Goal: Task Accomplishment & Management: Use online tool/utility

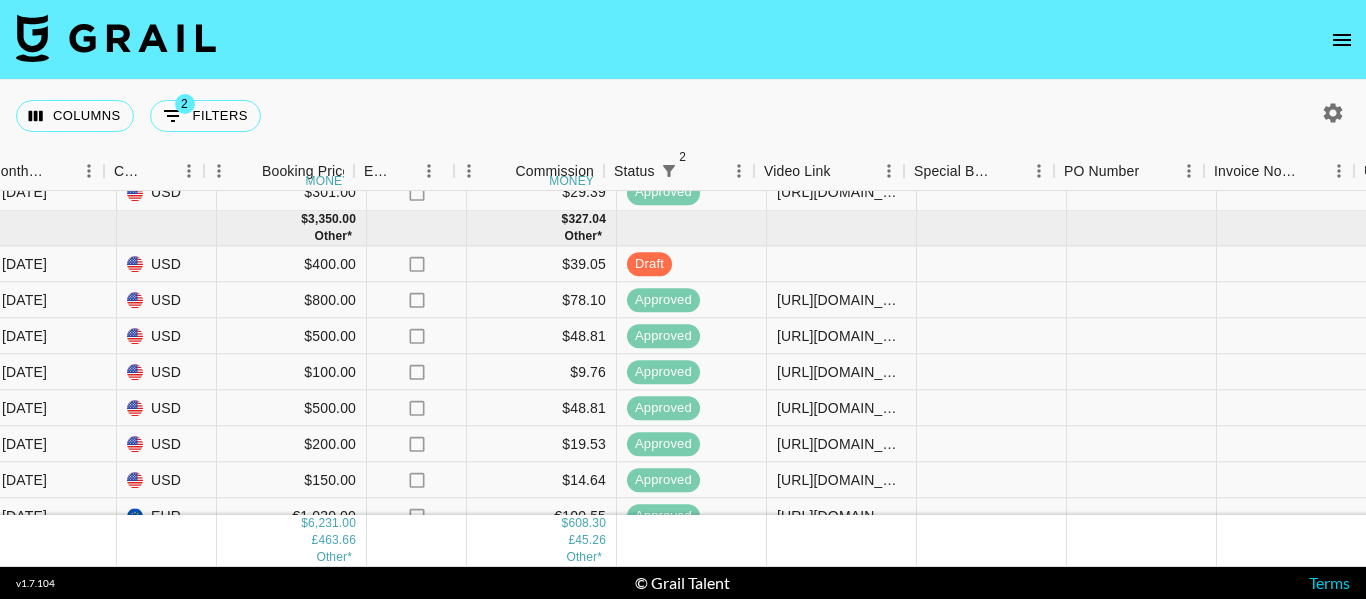
scroll to position [476, 1202]
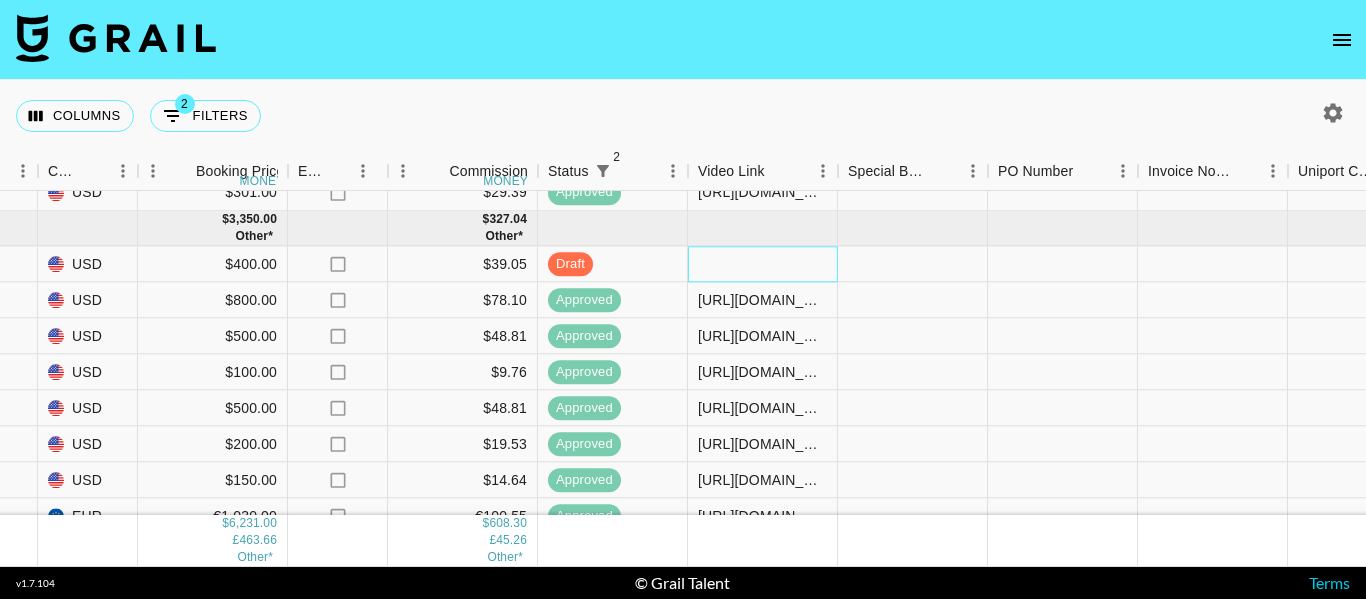
click at [793, 254] on div at bounding box center [763, 265] width 150 height 36
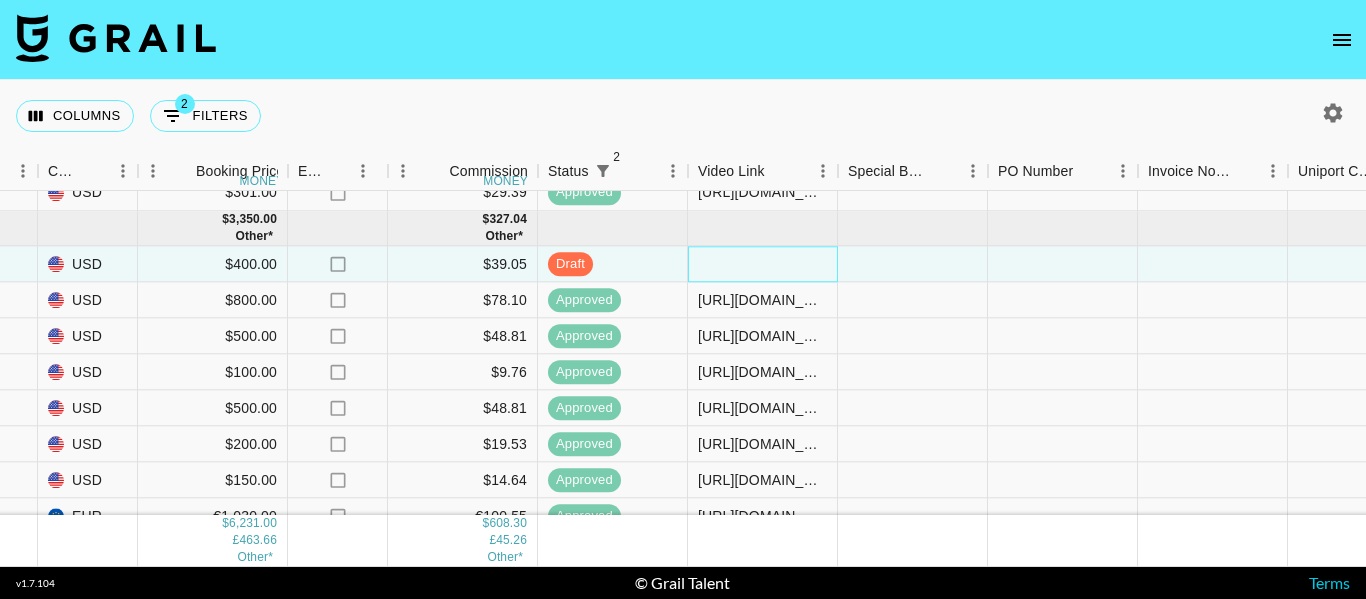
click at [793, 254] on div at bounding box center [763, 265] width 150 height 36
type input "[URL][DOMAIN_NAME]"
click at [857, 259] on div at bounding box center [913, 265] width 150 height 36
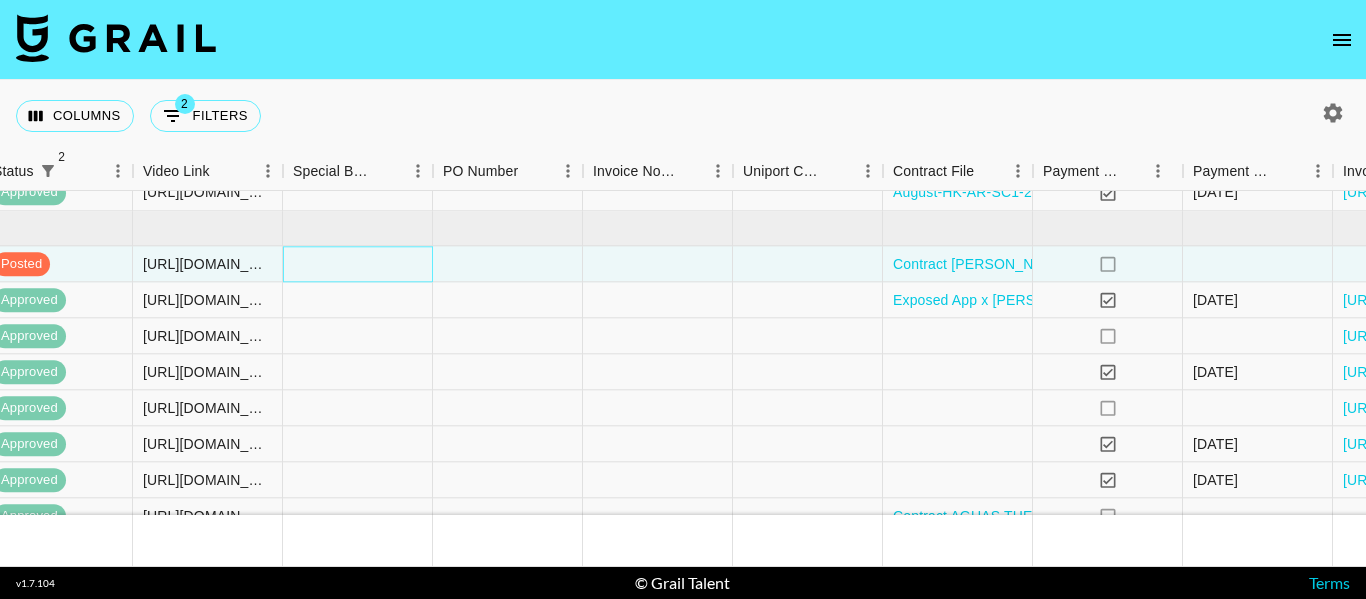
scroll to position [476, 1968]
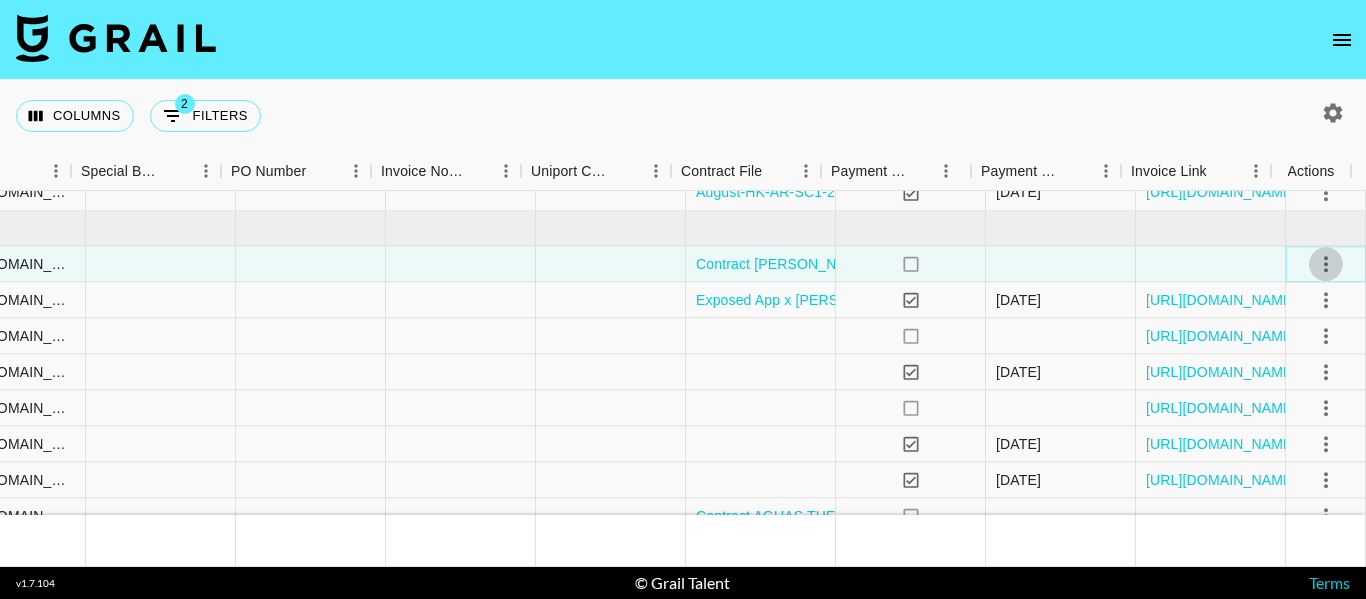
click at [1322, 270] on icon "select merge strategy" at bounding box center [1326, 264] width 24 height 24
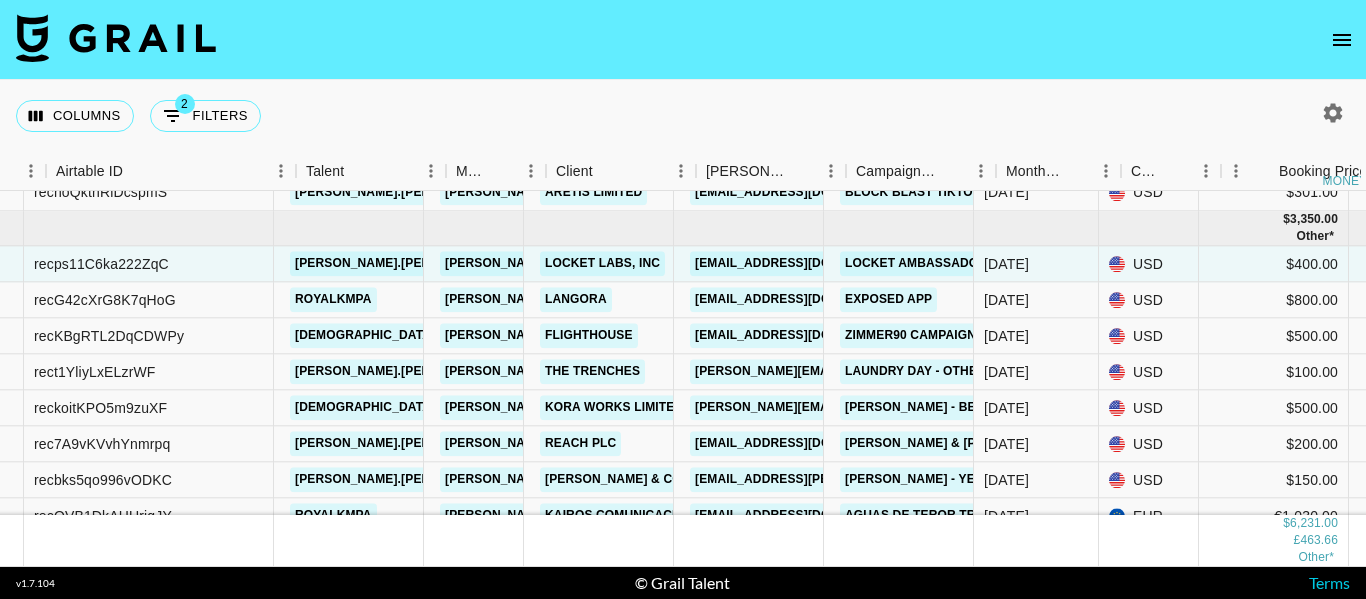
scroll to position [476, 86]
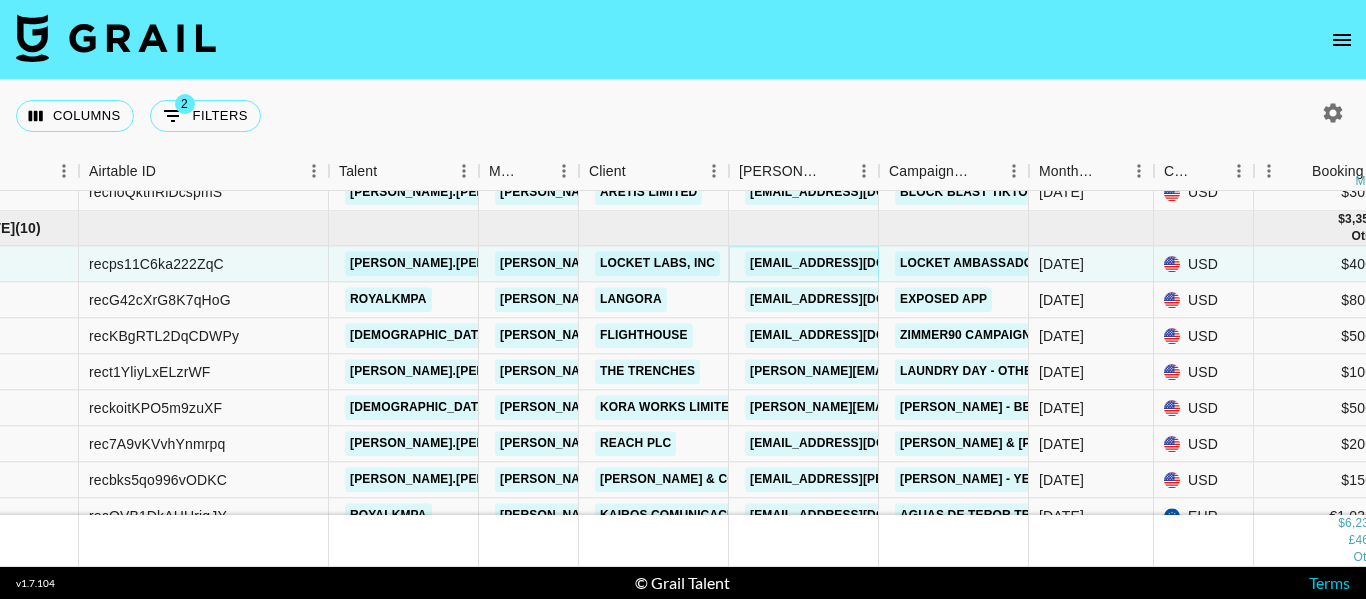
click at [791, 264] on link "[EMAIL_ADDRESS][DOMAIN_NAME]" at bounding box center [857, 264] width 224 height 25
click at [954, 258] on link "Locket Ambassador Program x [PERSON_NAME]" at bounding box center [1063, 264] width 337 height 25
click at [672, 266] on link "Locket Labs, Inc" at bounding box center [657, 264] width 125 height 25
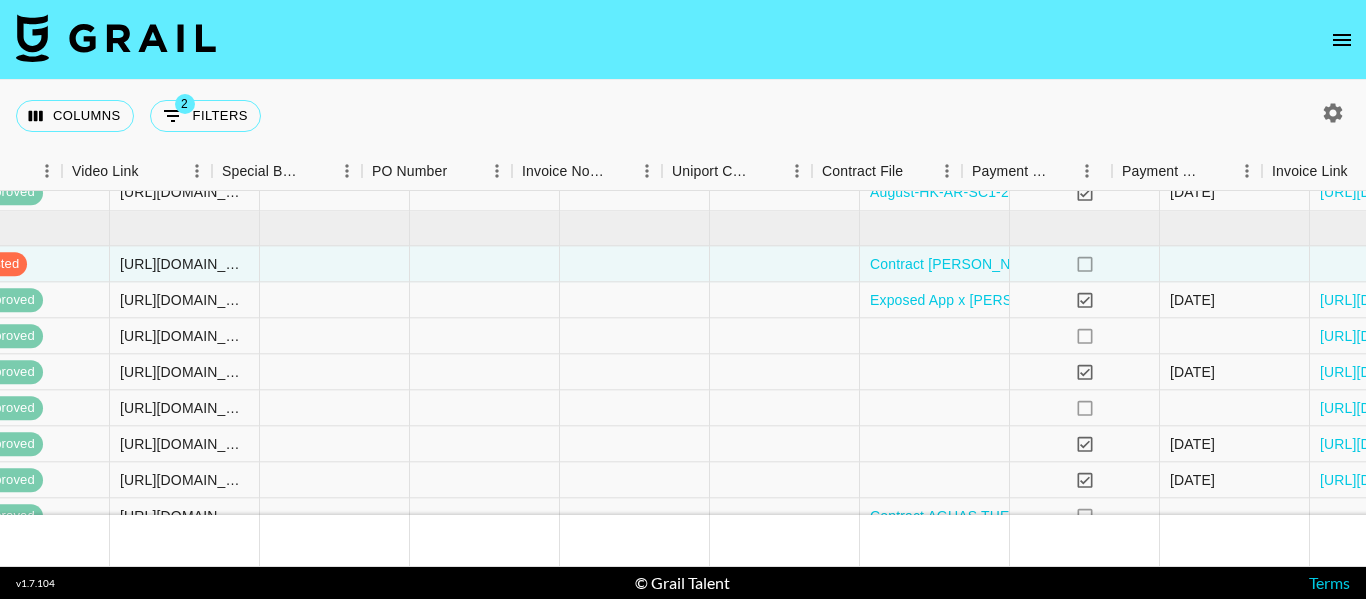
scroll to position [476, 1968]
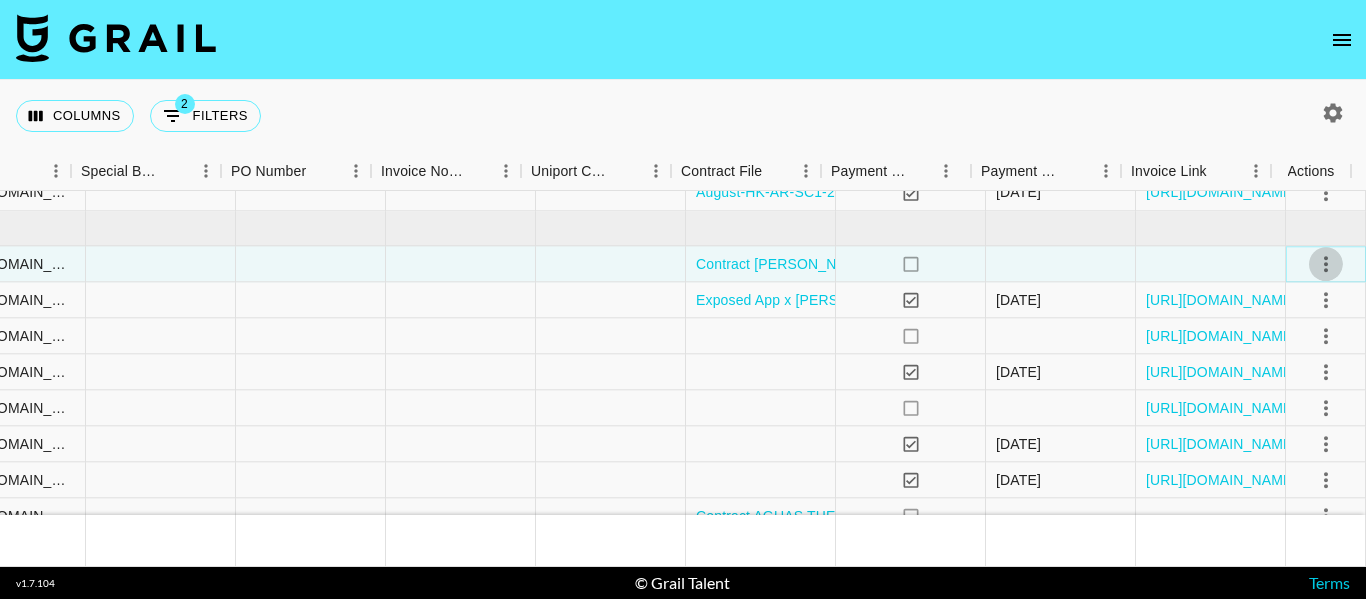
click at [1314, 255] on icon "select merge strategy" at bounding box center [1326, 264] width 24 height 24
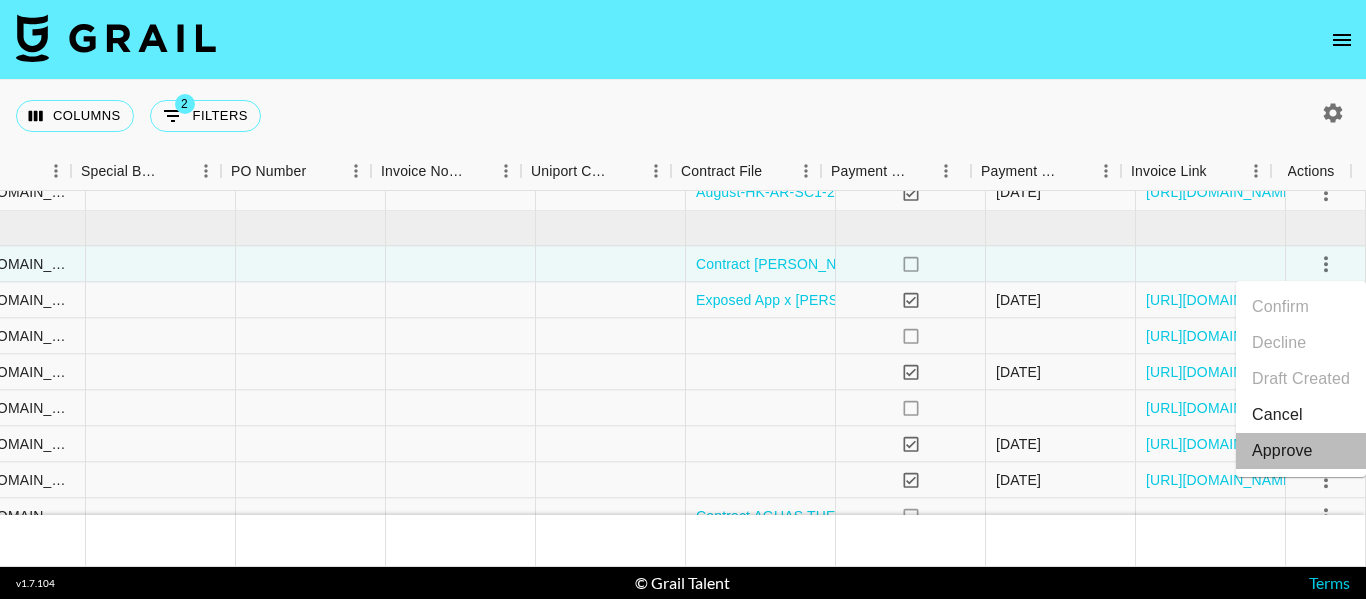
click at [1260, 453] on div "Approve" at bounding box center [1282, 451] width 61 height 24
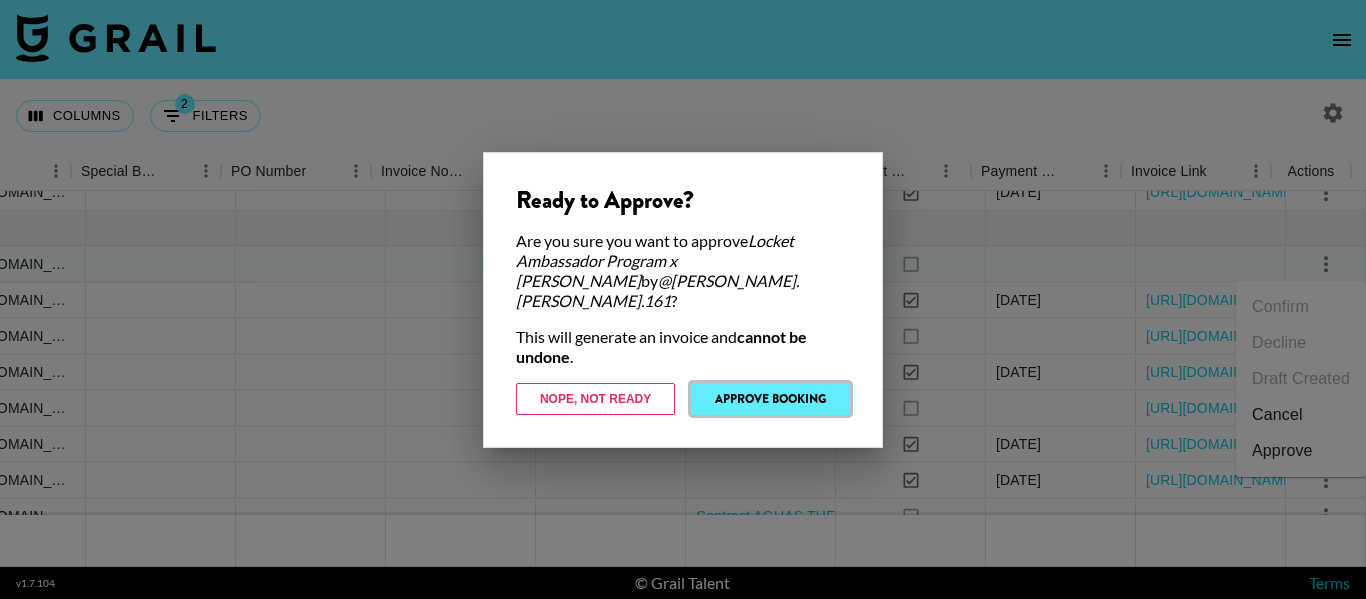
click at [789, 397] on button "Approve Booking" at bounding box center [770, 399] width 159 height 32
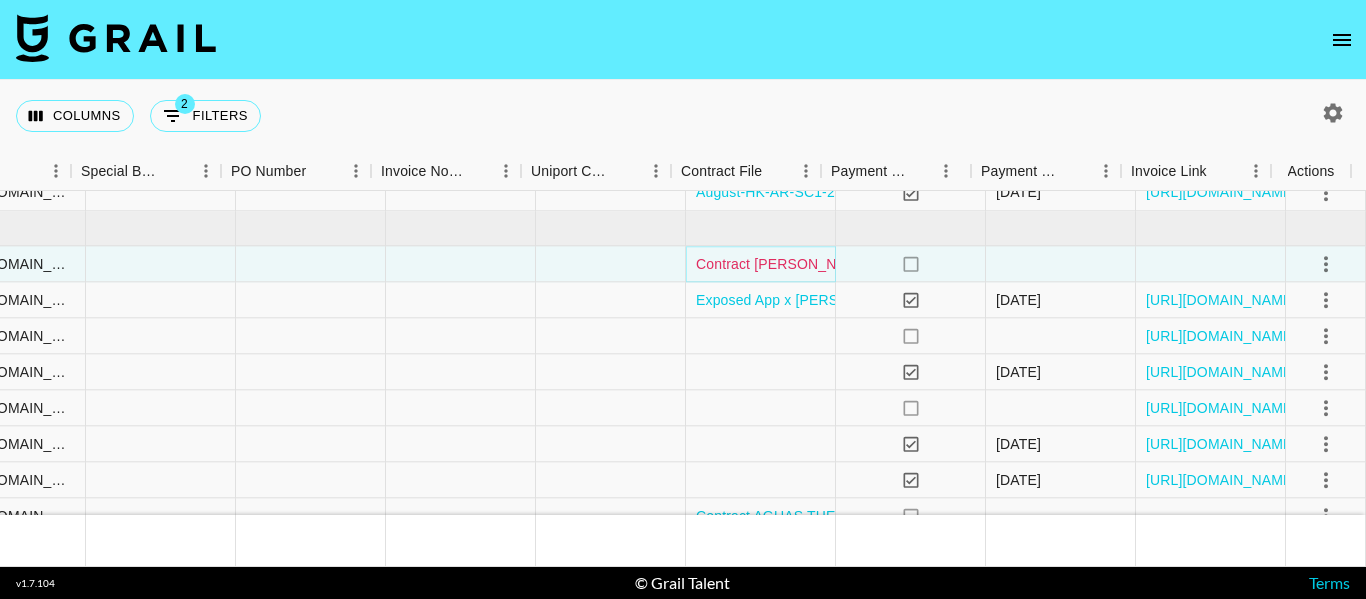
click at [788, 256] on link "Contract [PERSON_NAME] Sept-signed.pdf" at bounding box center [836, 264] width 280 height 20
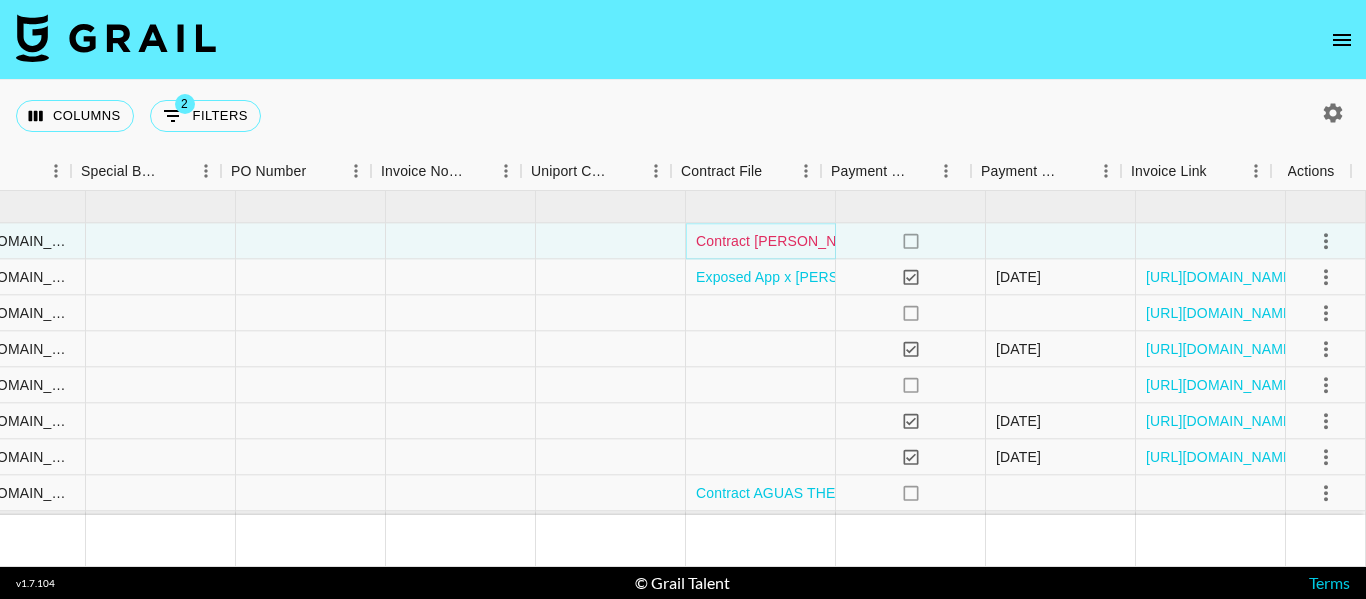
scroll to position [495, 1968]
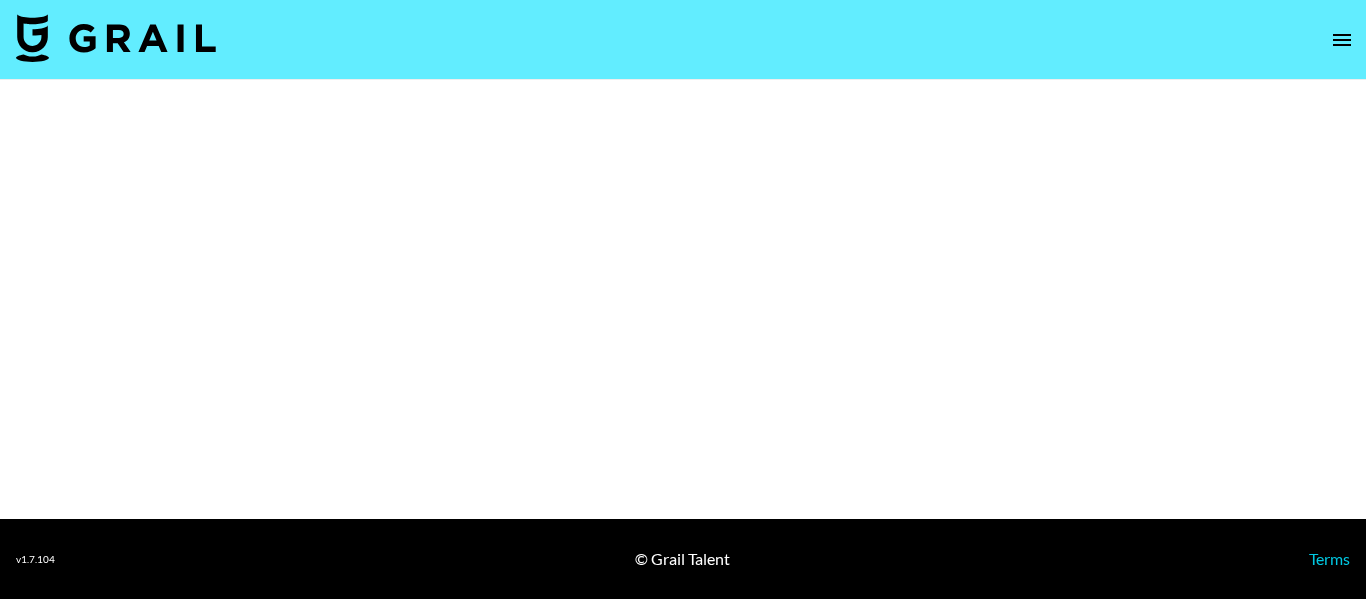
select select "Brand"
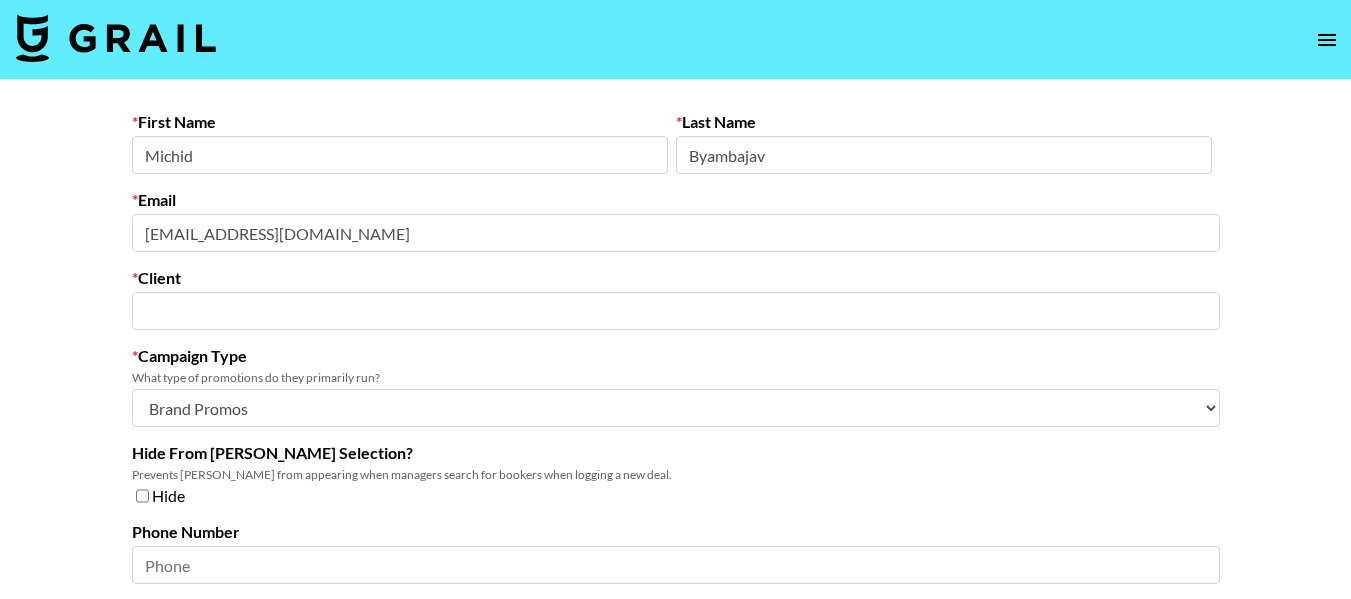
type input "Locket Labs, Inc"
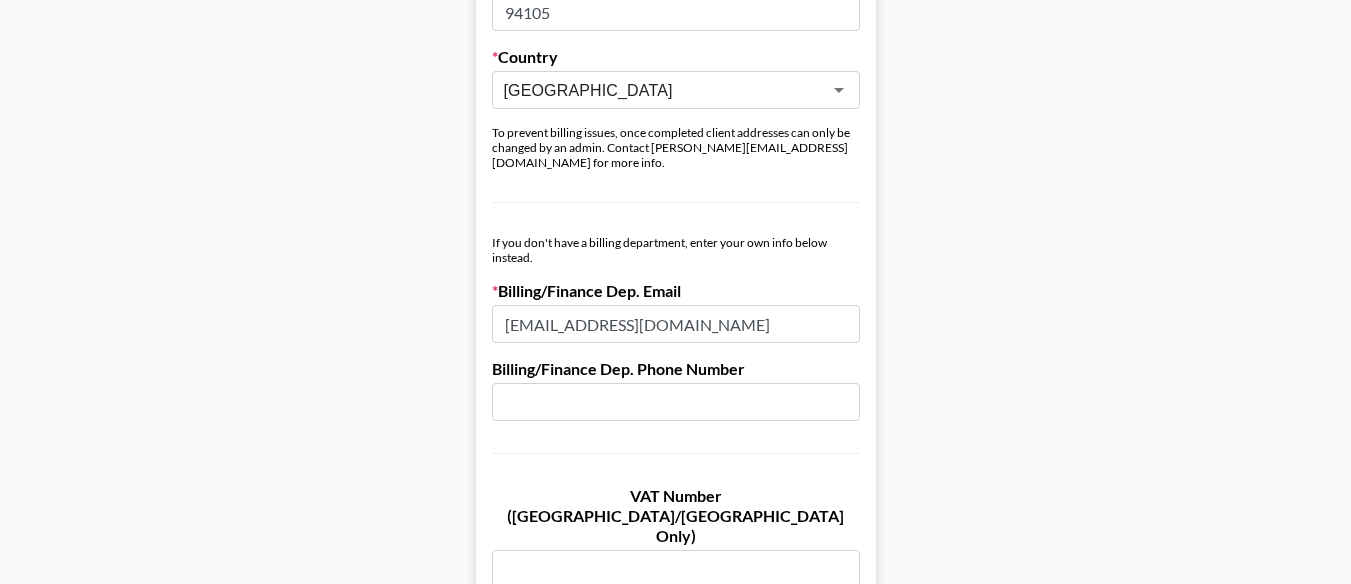
scroll to position [976, 0]
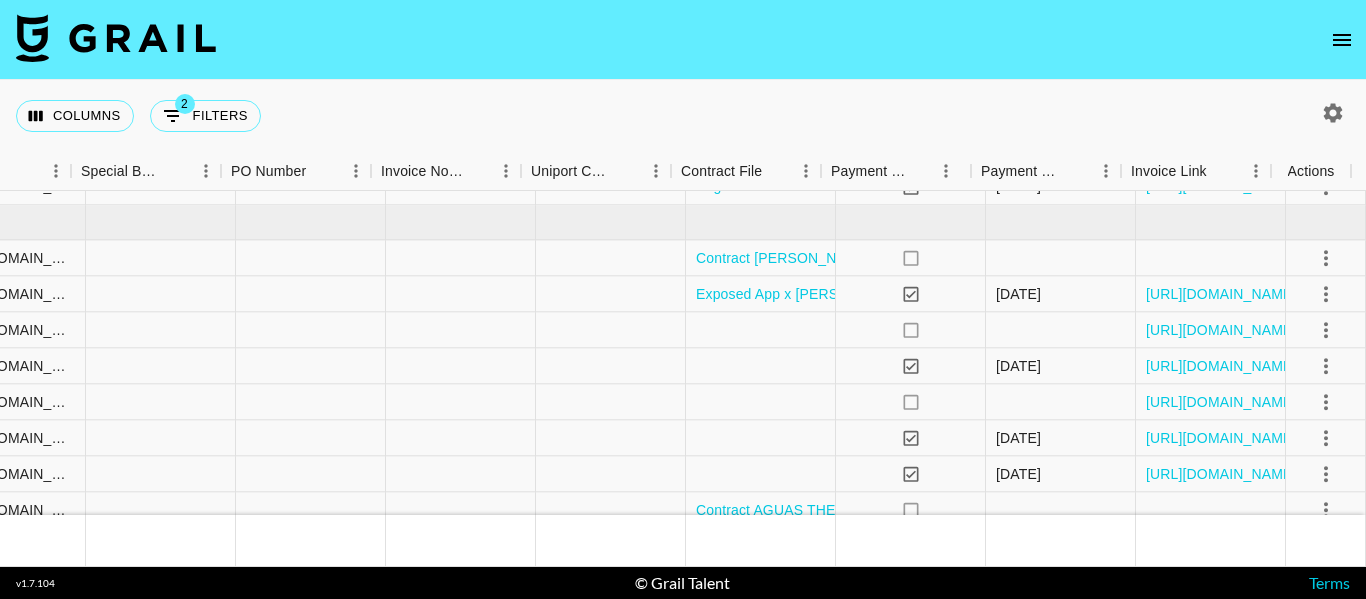
scroll to position [480, 1968]
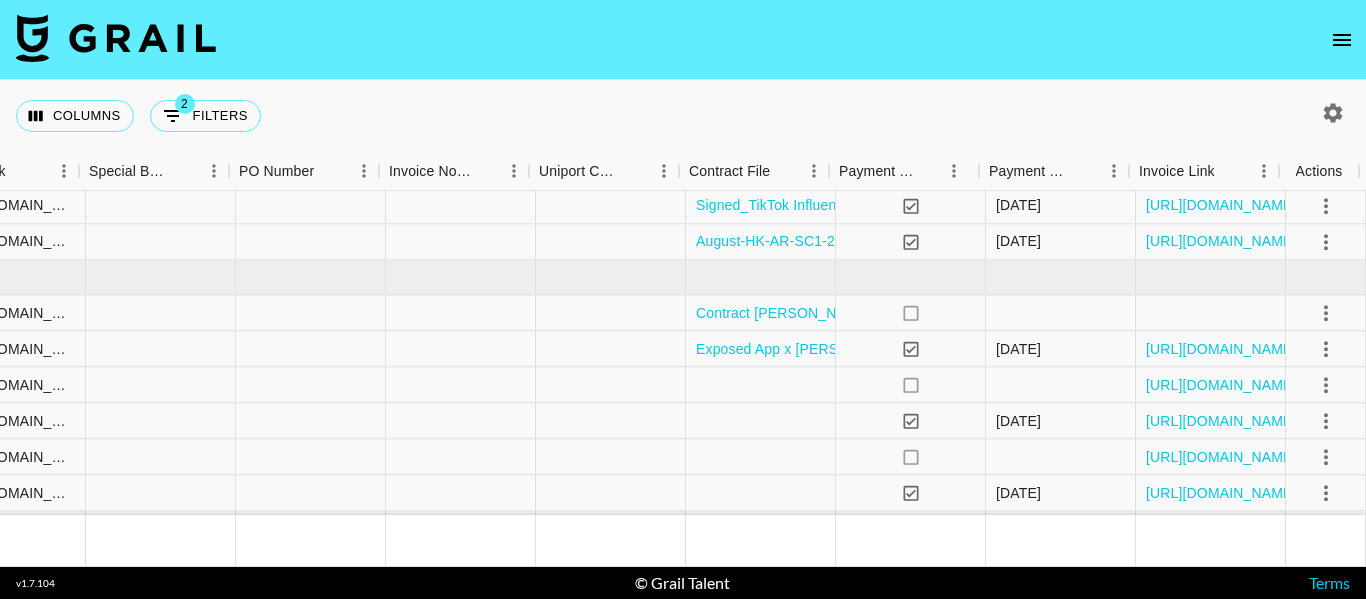
scroll to position [426, 1960]
click at [1169, 342] on link "[URL][DOMAIN_NAME]" at bounding box center [1221, 350] width 151 height 20
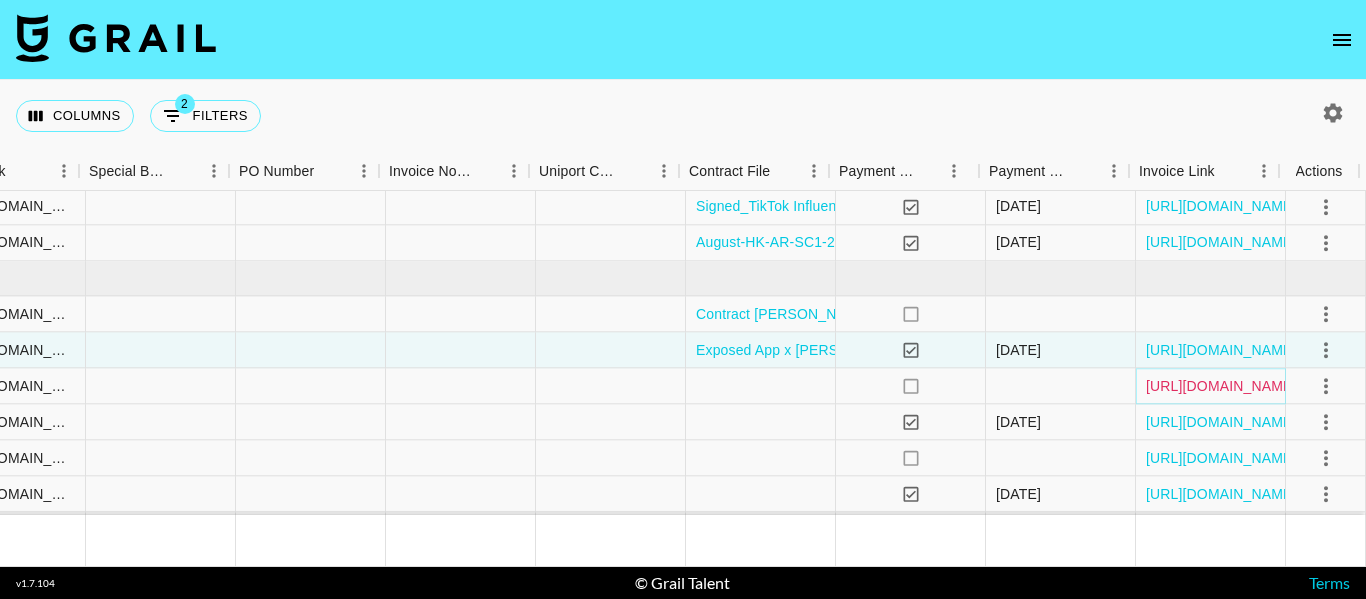
click at [1155, 394] on link "[URL][DOMAIN_NAME]" at bounding box center [1221, 386] width 151 height 20
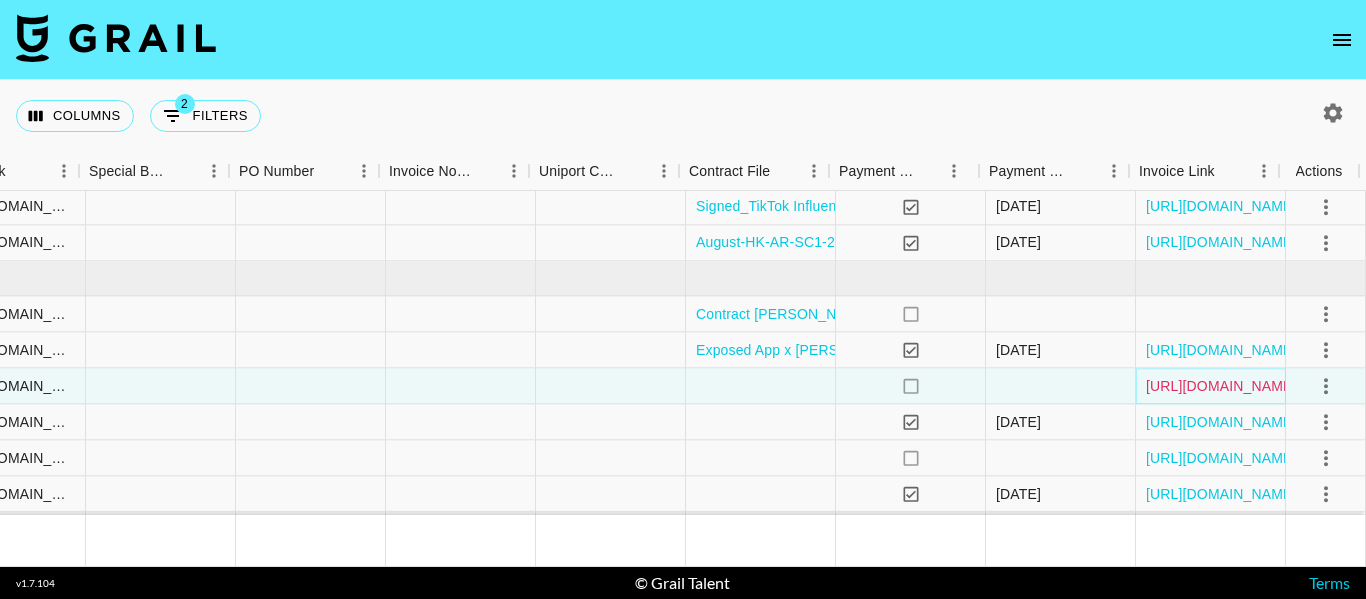
scroll to position [583, 1960]
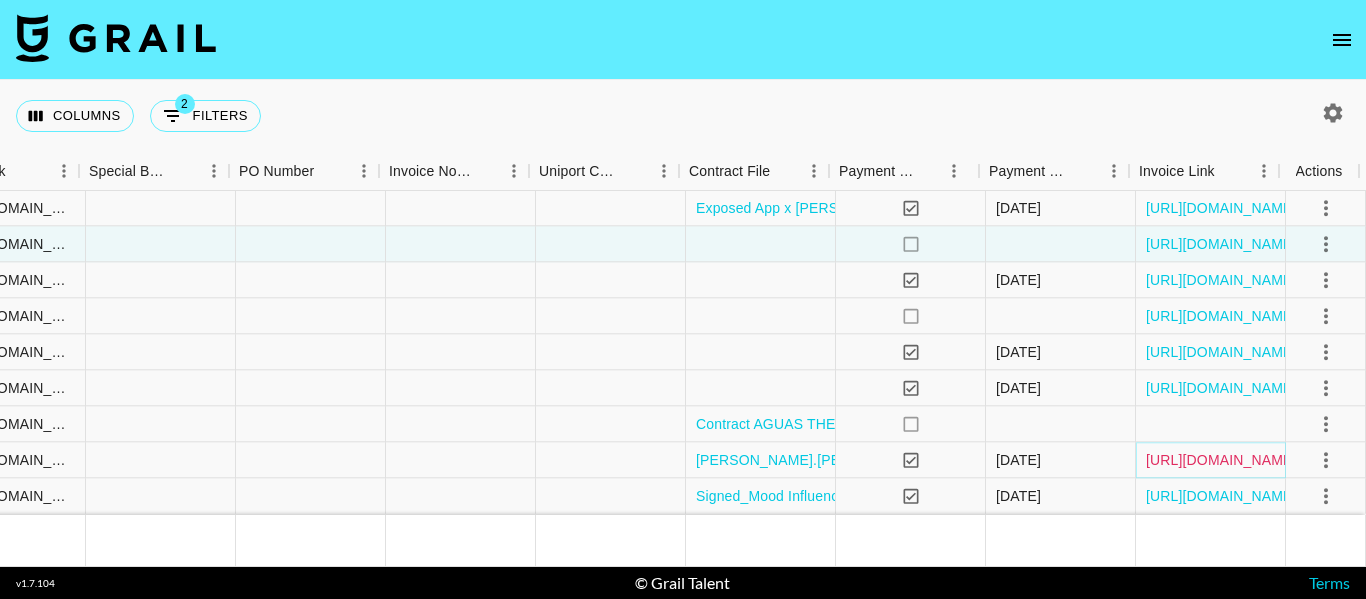
click at [1179, 450] on link "[URL][DOMAIN_NAME]" at bounding box center [1221, 460] width 151 height 20
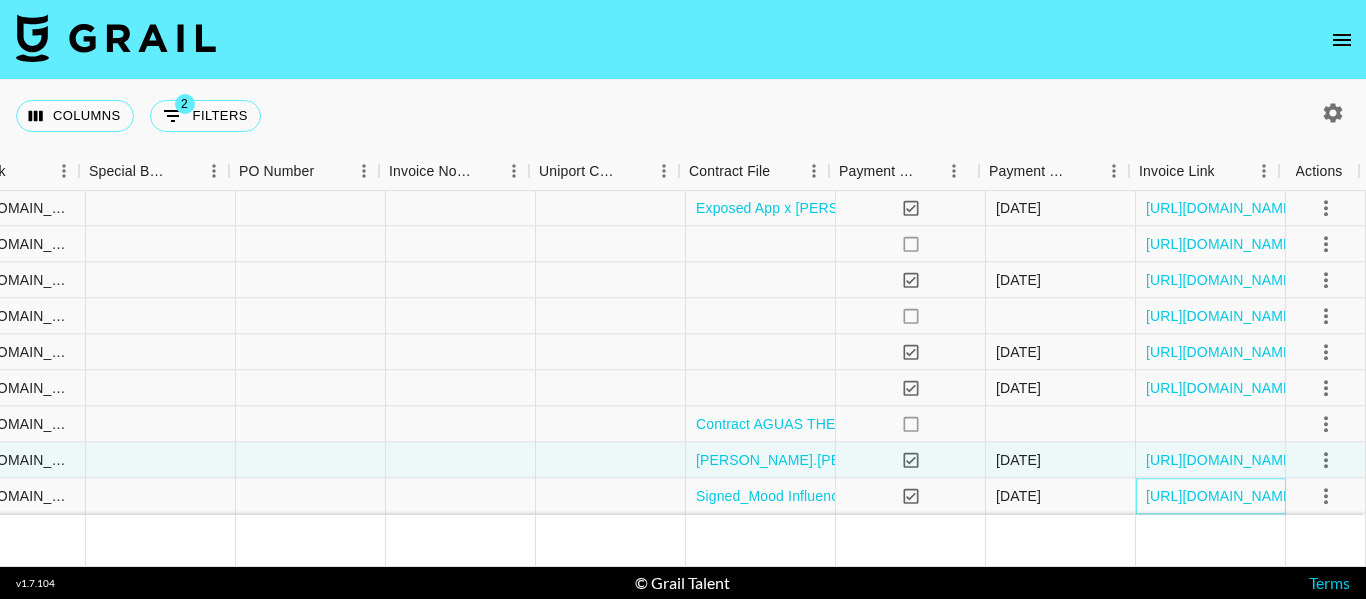
click at [1224, 479] on div "[URL][DOMAIN_NAME]" at bounding box center [1211, 497] width 150 height 36
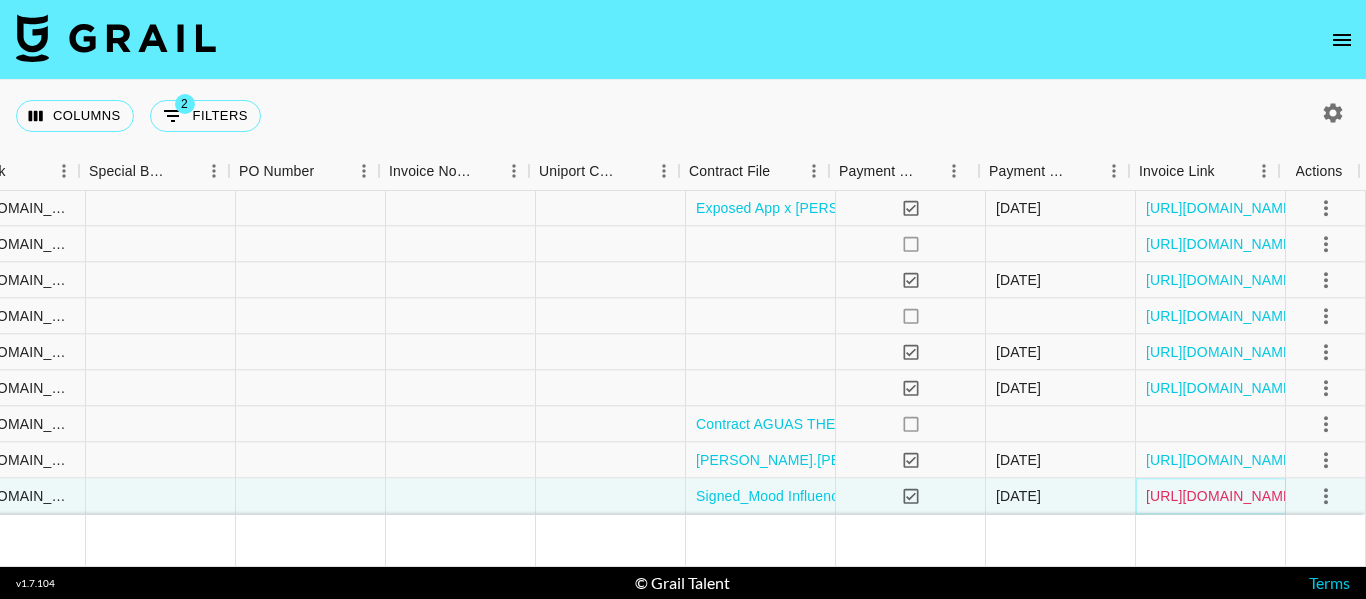
click at [1225, 486] on link "[URL][DOMAIN_NAME]" at bounding box center [1221, 496] width 151 height 20
click at [1323, 107] on icon "button" at bounding box center [1333, 113] width 24 height 24
select select "[DATE]"
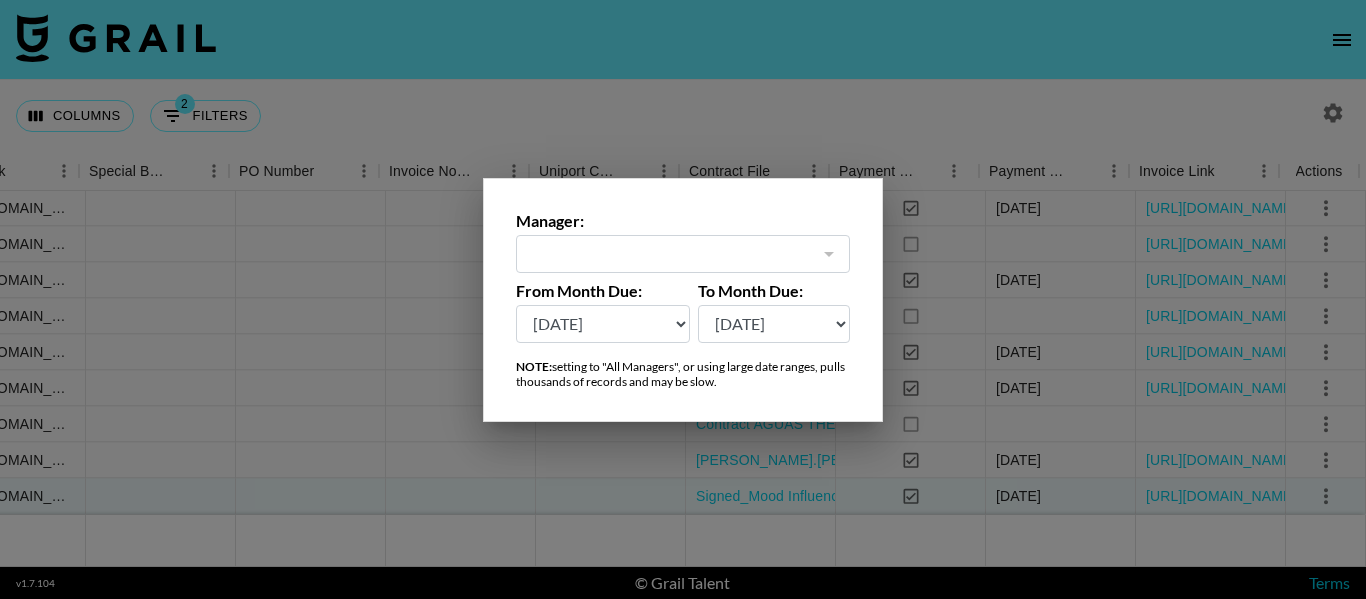
type input "[PERSON_NAME][EMAIL_ADDRESS][PERSON_NAME][DOMAIN_NAME]"
click at [954, 81] on div at bounding box center [683, 299] width 1366 height 599
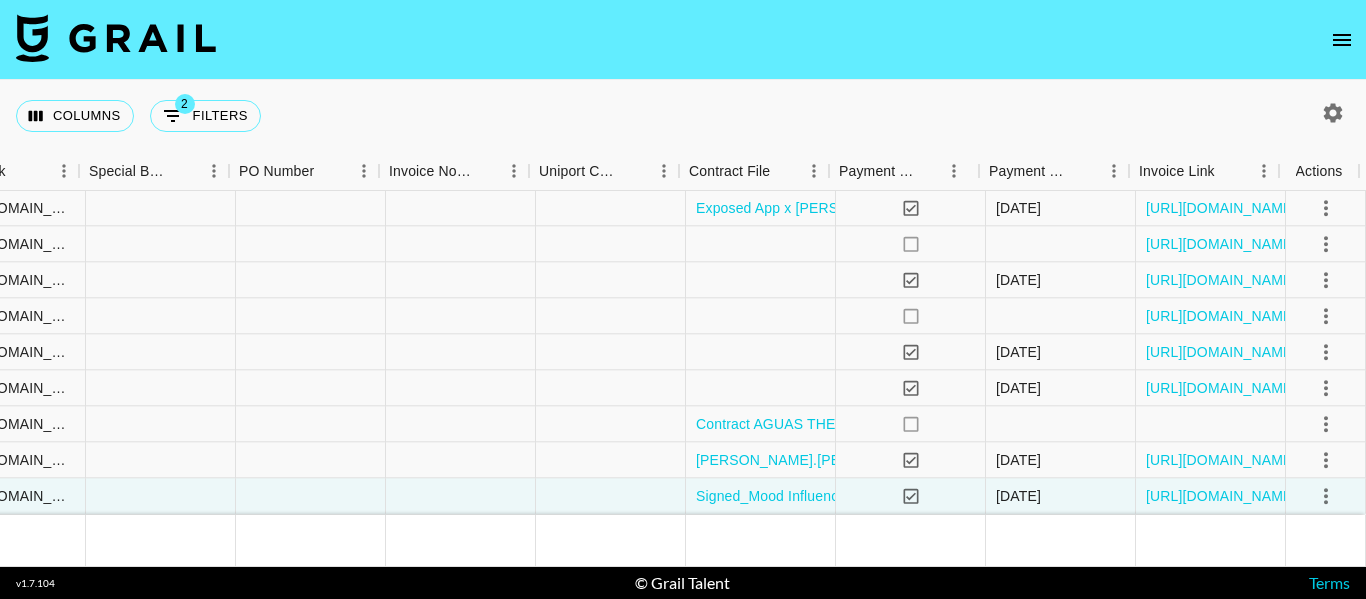
click at [1352, 29] on icon "open drawer" at bounding box center [1342, 40] width 24 height 24
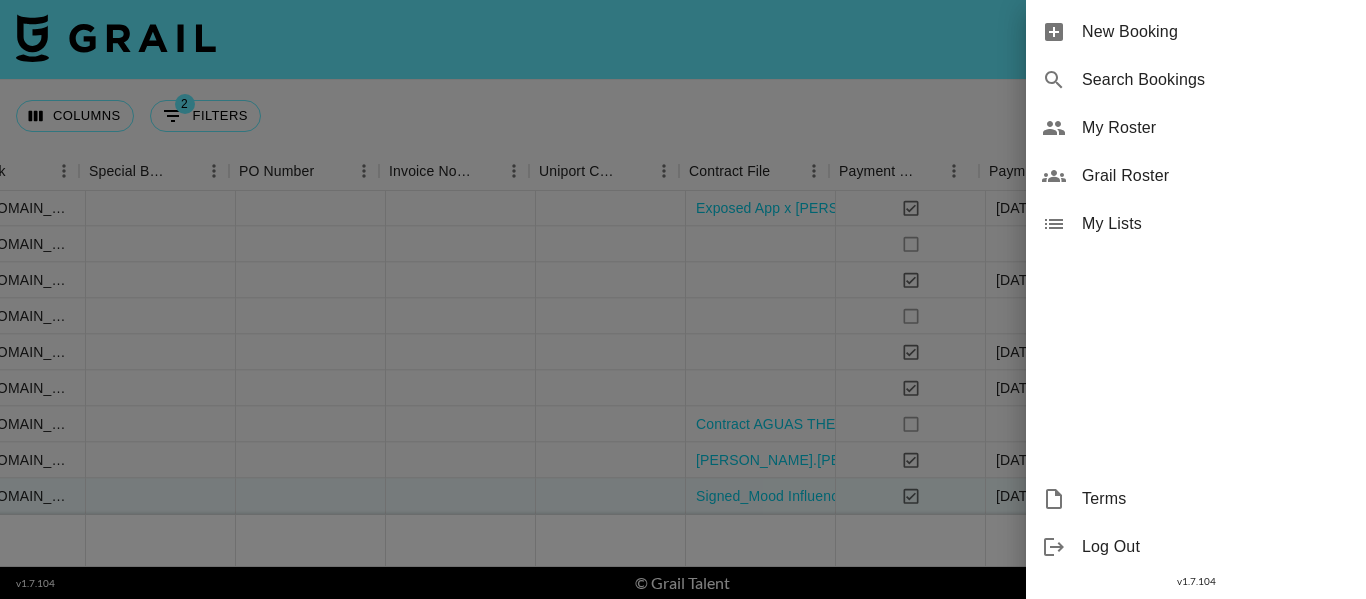
click at [959, 89] on div at bounding box center [683, 299] width 1366 height 599
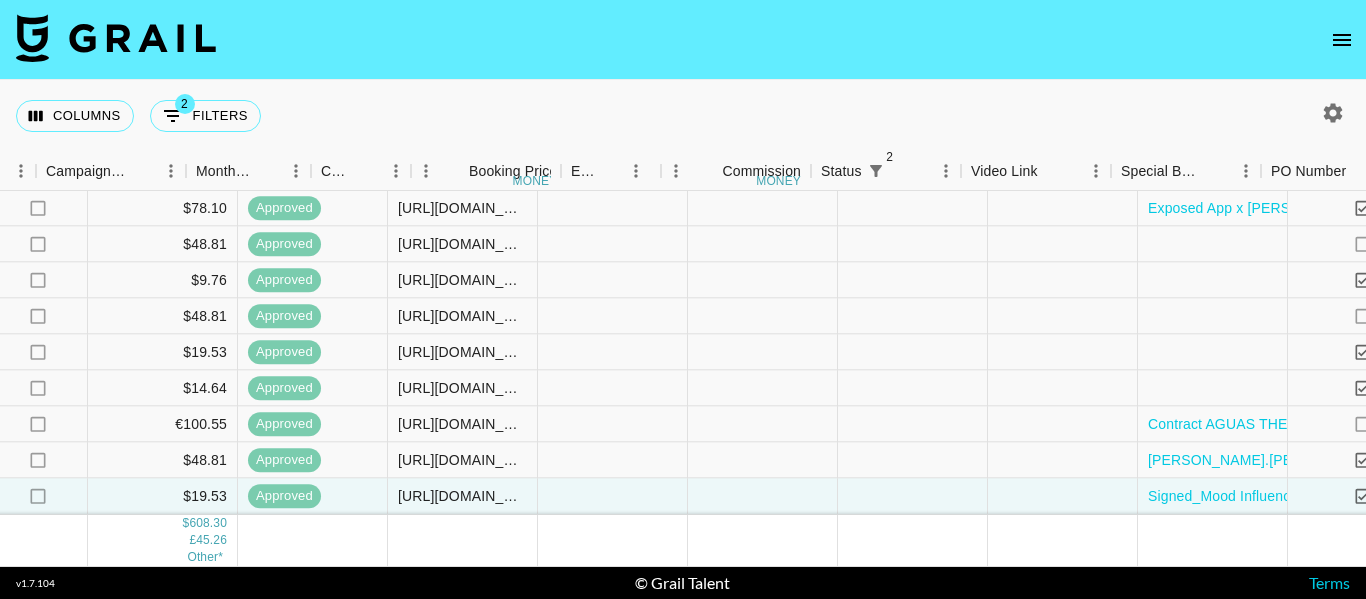
scroll to position [583, 1968]
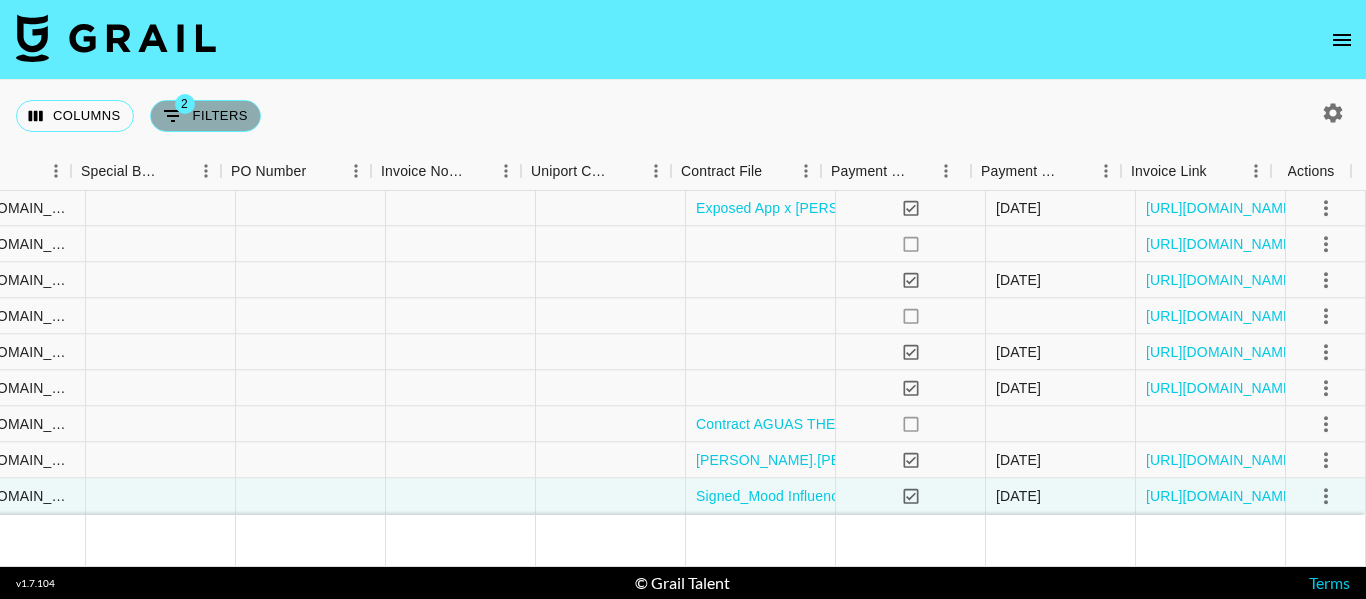
click at [226, 115] on button "2 Filters" at bounding box center [205, 116] width 111 height 32
select select "status"
select select "not"
select select "declined"
select select "status"
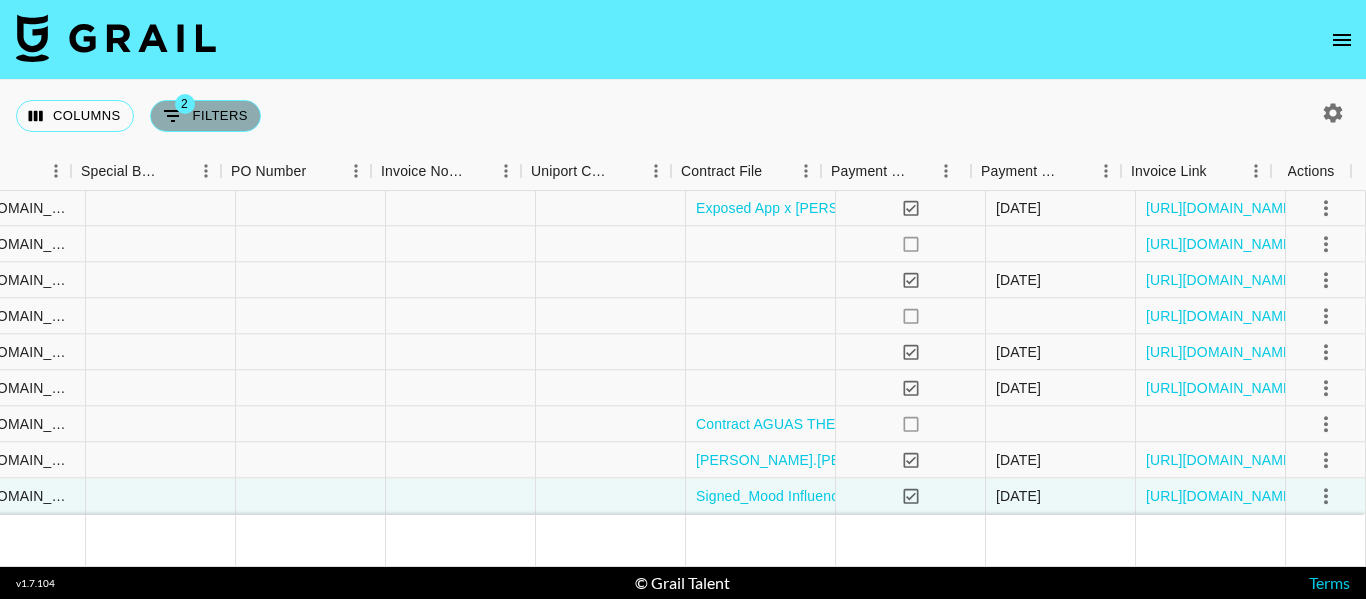
select select "not"
select select "cancelled"
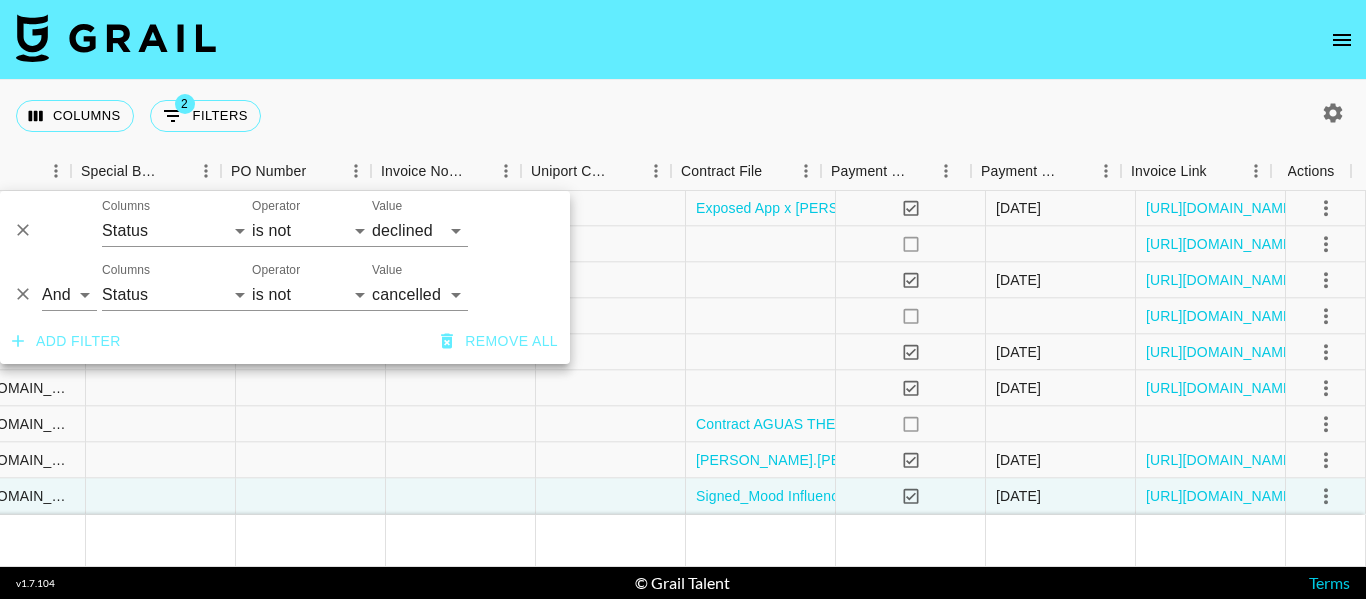
click at [579, 112] on div "Columns 2 Filters + Booking" at bounding box center [683, 116] width 1366 height 72
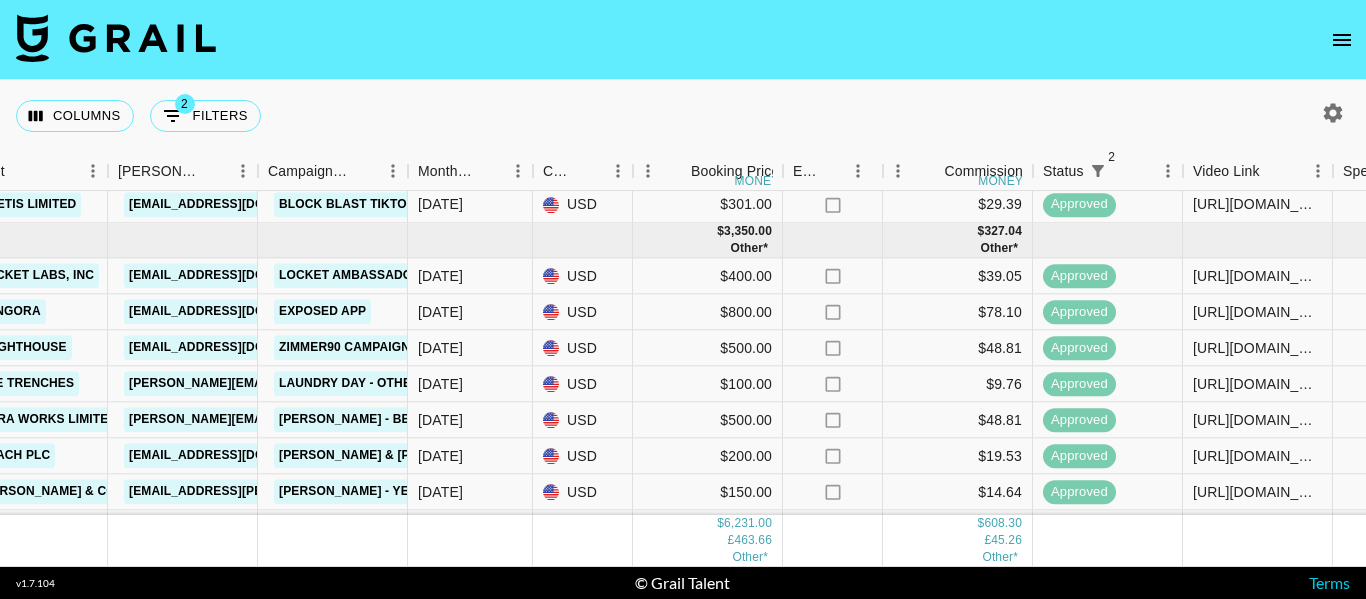
scroll to position [465, 707]
click at [445, 265] on div "[DATE]" at bounding box center [440, 275] width 45 height 20
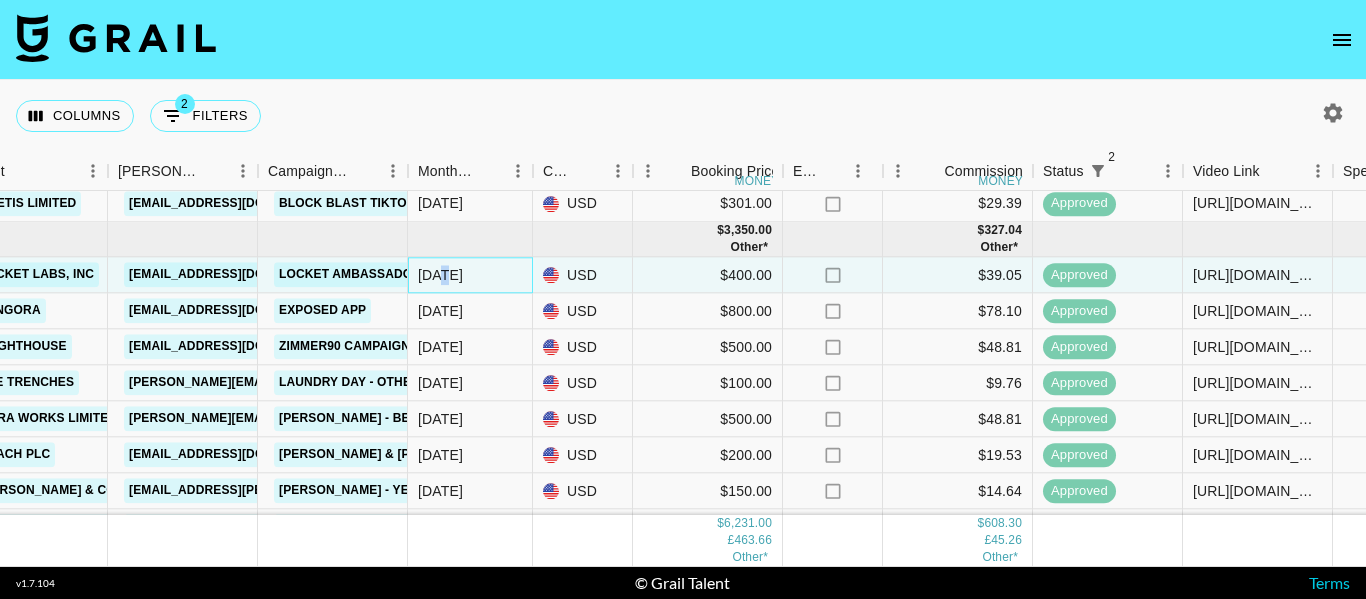
click at [445, 265] on div "[DATE]" at bounding box center [440, 275] width 45 height 20
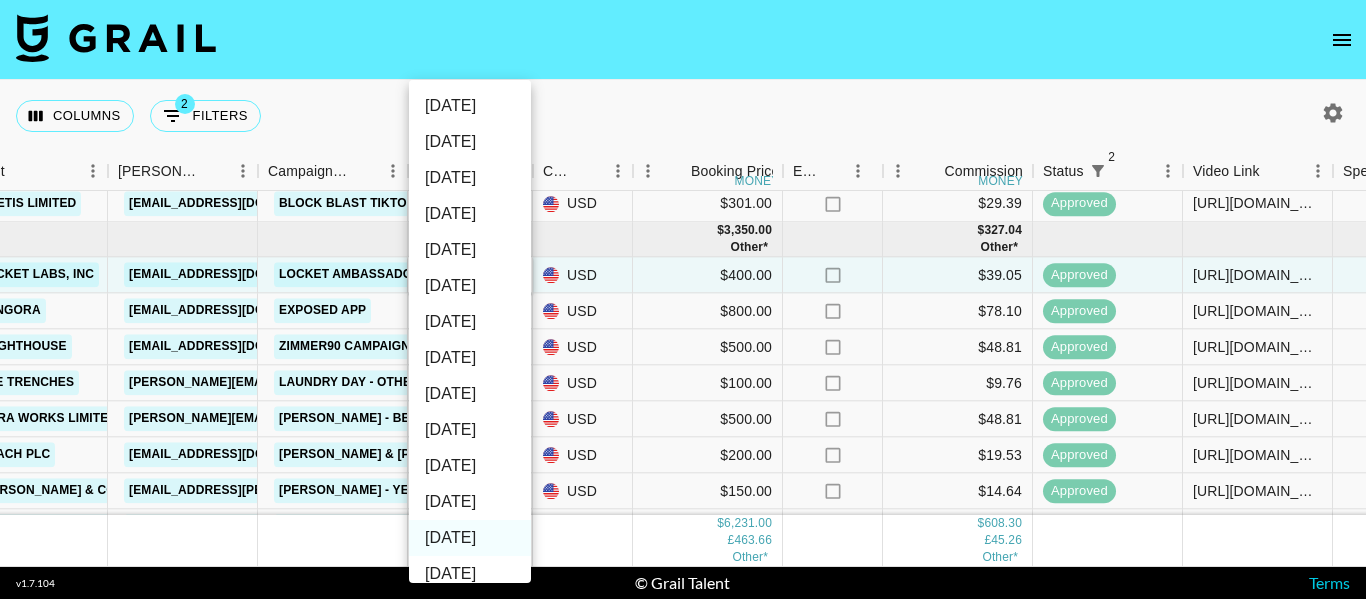
scroll to position [14, 0]
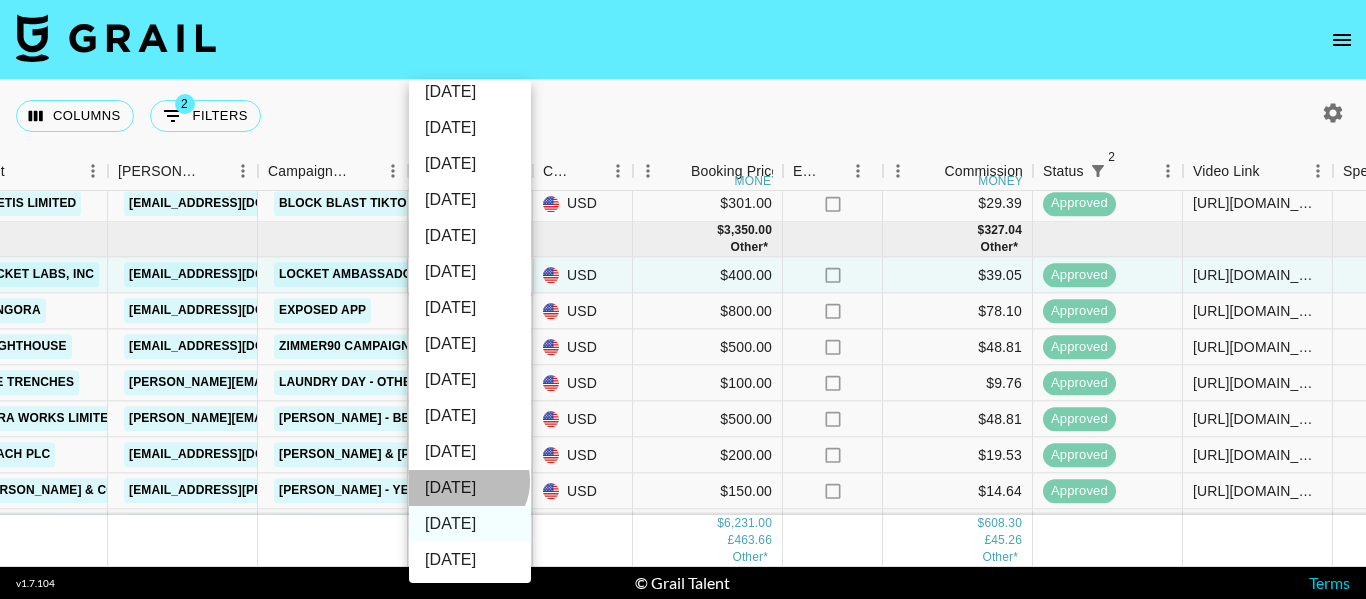
click at [466, 481] on li "[DATE]" at bounding box center [470, 488] width 122 height 36
type input "[DATE]"
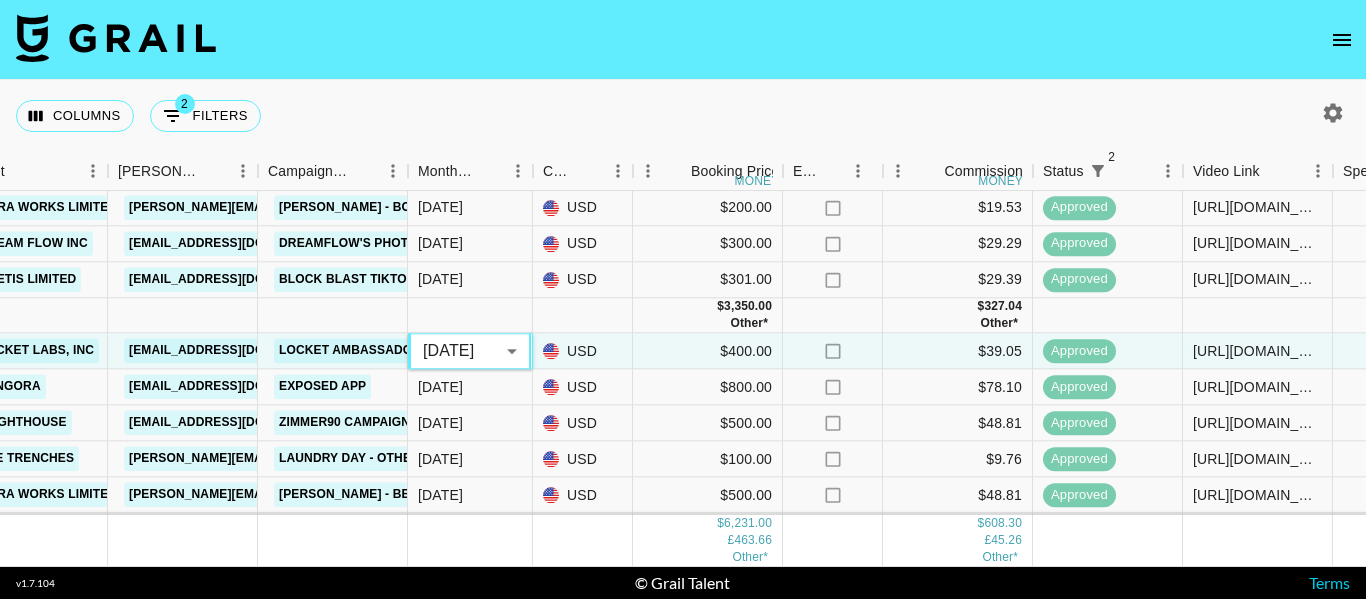
scroll to position [372, 707]
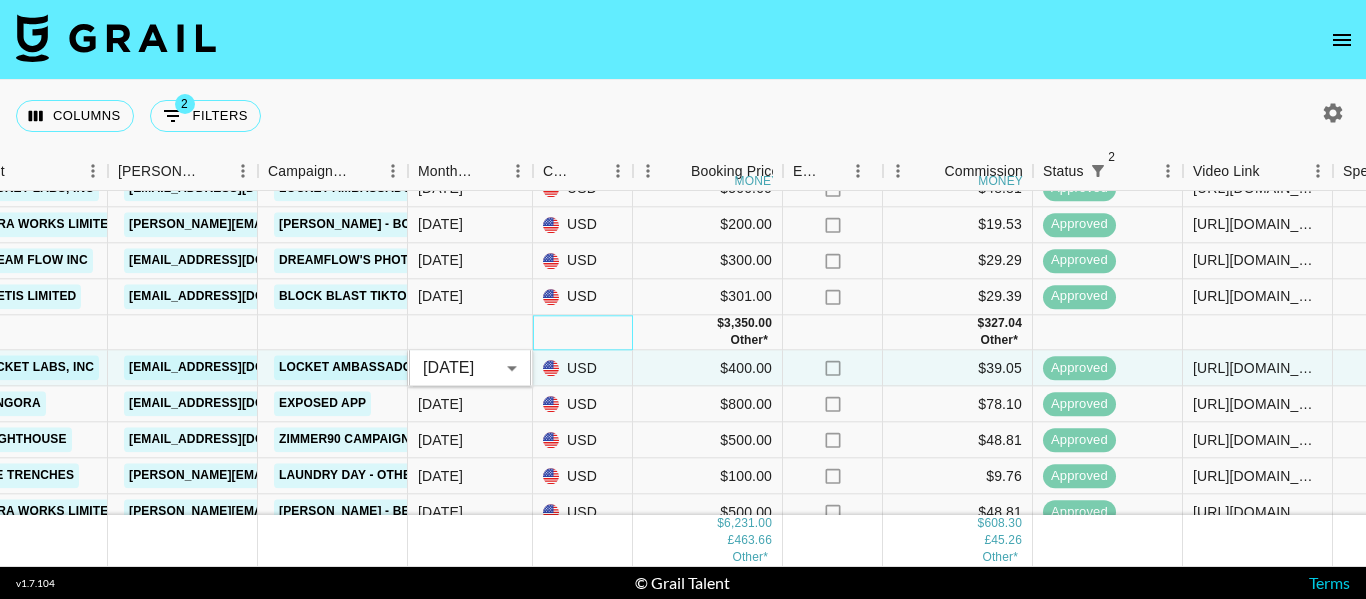
click at [611, 326] on div at bounding box center [583, 332] width 100 height 35
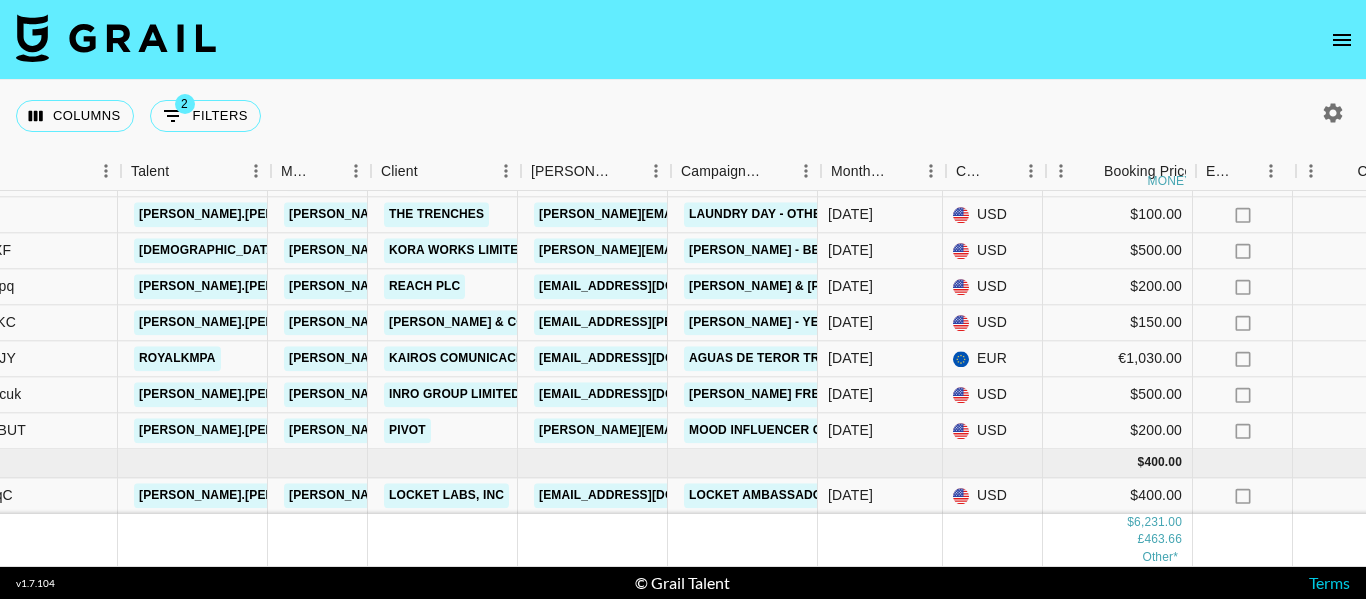
scroll to position [577, 294]
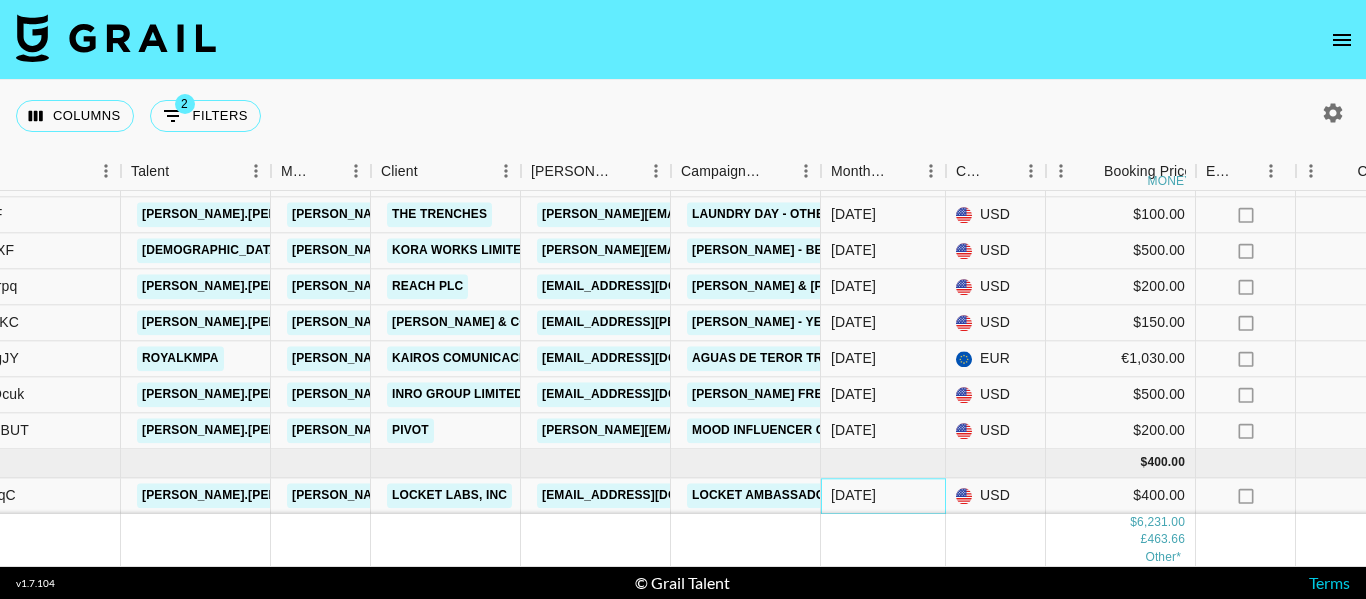
click at [862, 491] on div "[DATE]" at bounding box center [883, 496] width 125 height 36
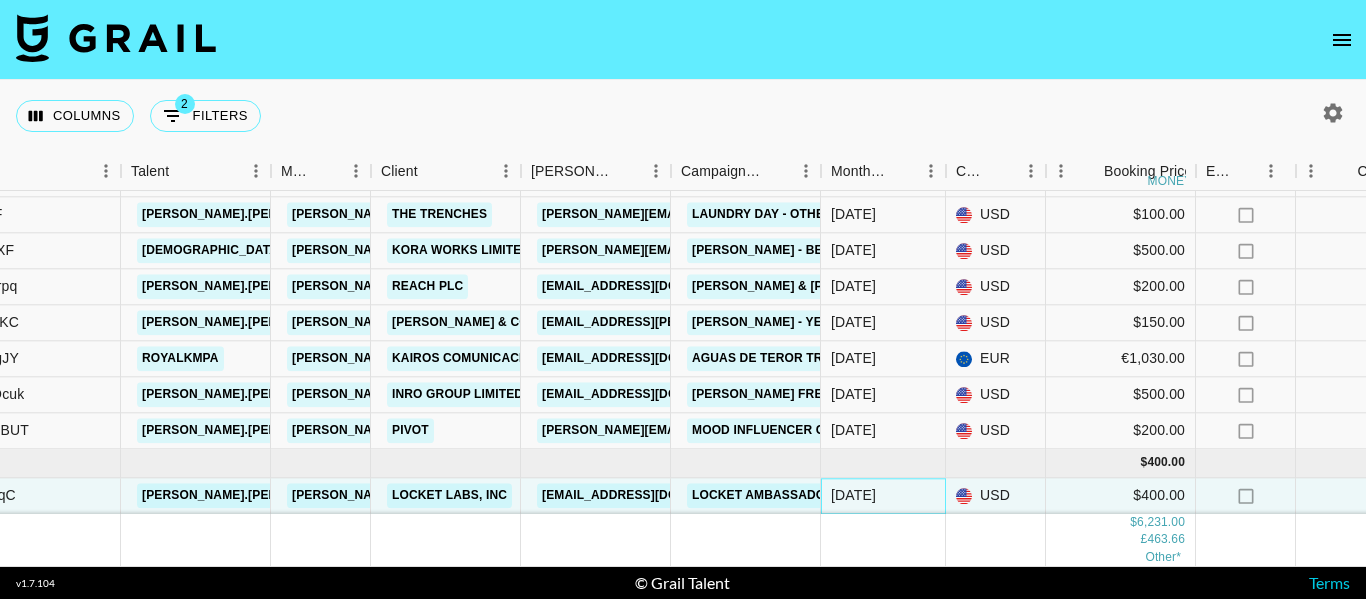
click at [862, 491] on div "[DATE]" at bounding box center [883, 496] width 125 height 36
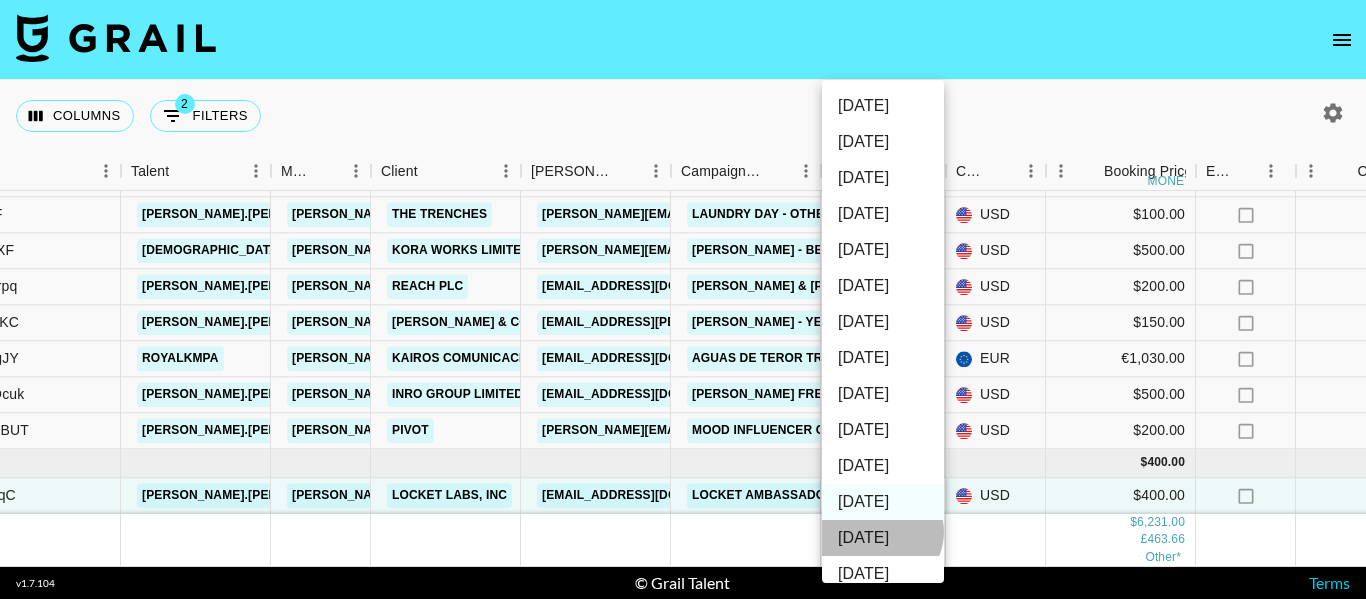
click at [880, 532] on li "[DATE]" at bounding box center [883, 538] width 122 height 36
type input "[DATE]"
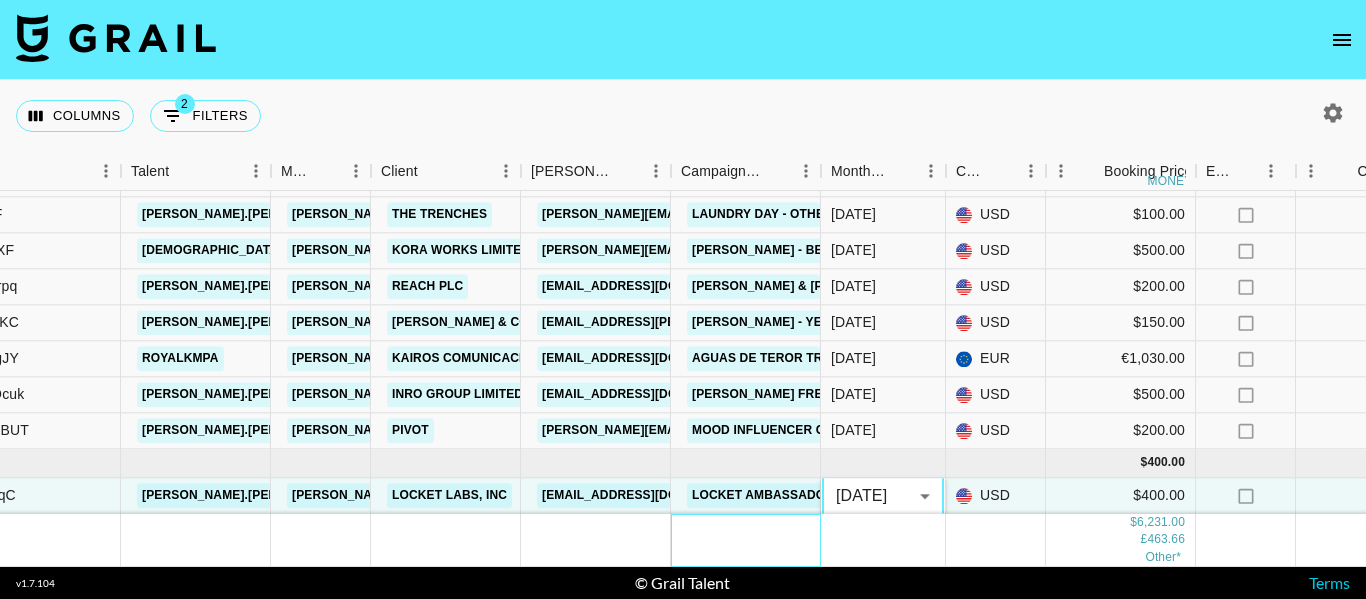
click at [694, 545] on div at bounding box center [746, 540] width 150 height 52
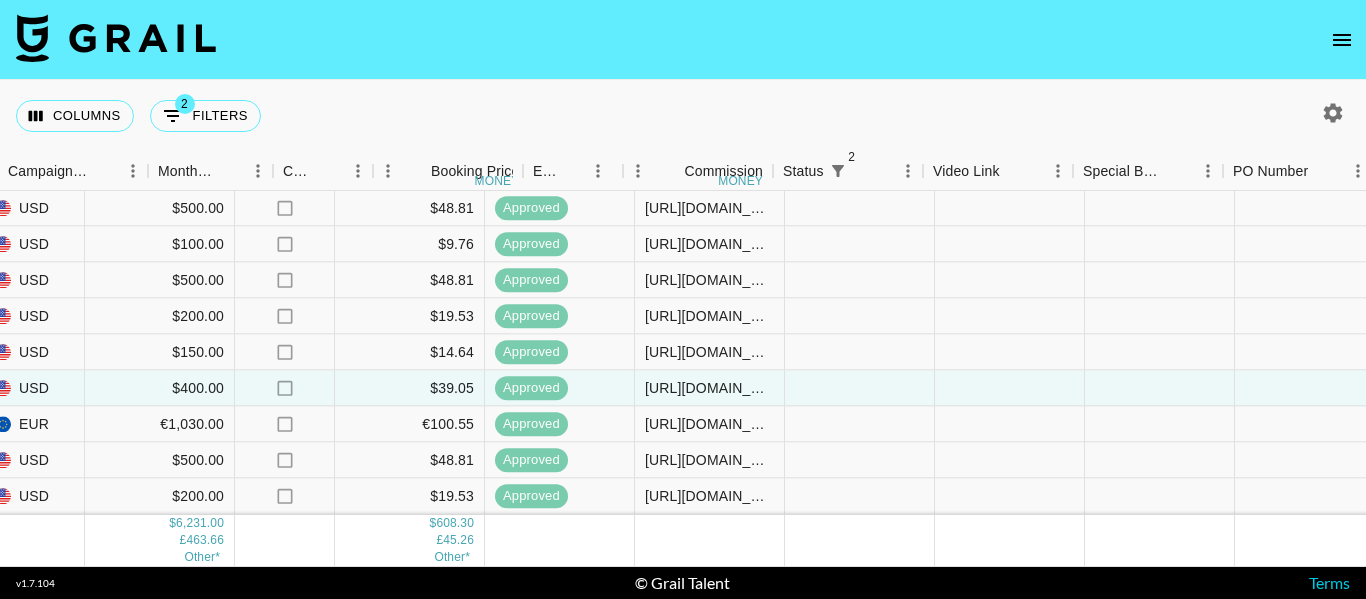
scroll to position [583, 762]
